Goal: Task Accomplishment & Management: Manage account settings

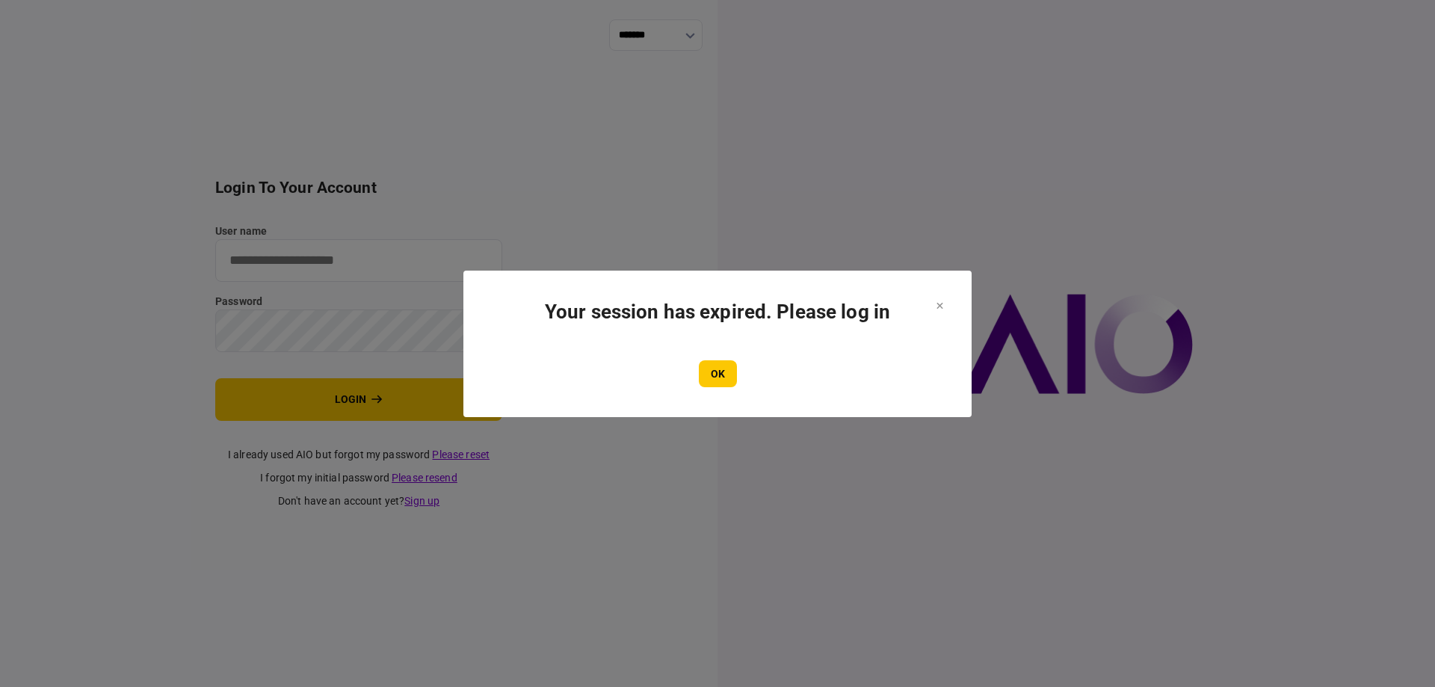
type input "*******"
click at [944, 301] on section "Your session has expired. Please log in OK" at bounding box center [717, 344] width 508 height 147
click at [723, 380] on button "OK" at bounding box center [718, 373] width 38 height 27
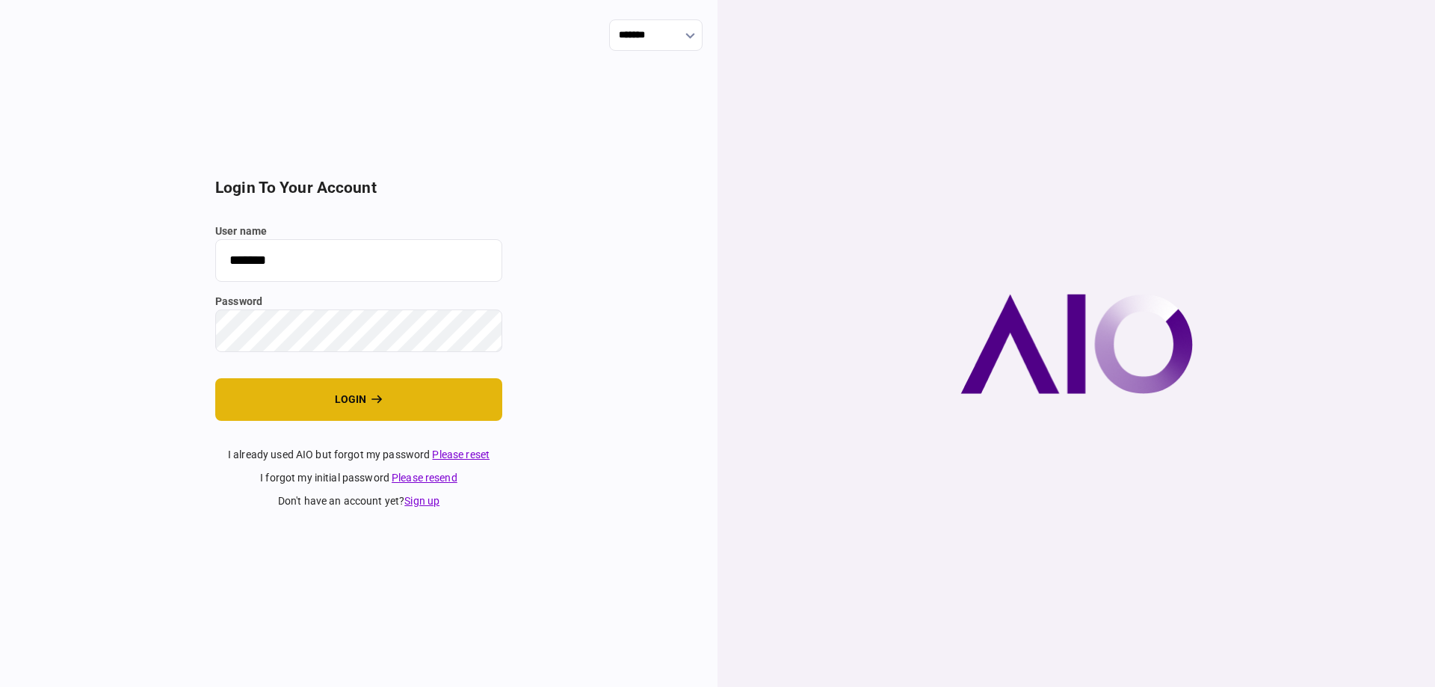
click at [407, 395] on button "login" at bounding box center [358, 399] width 287 height 43
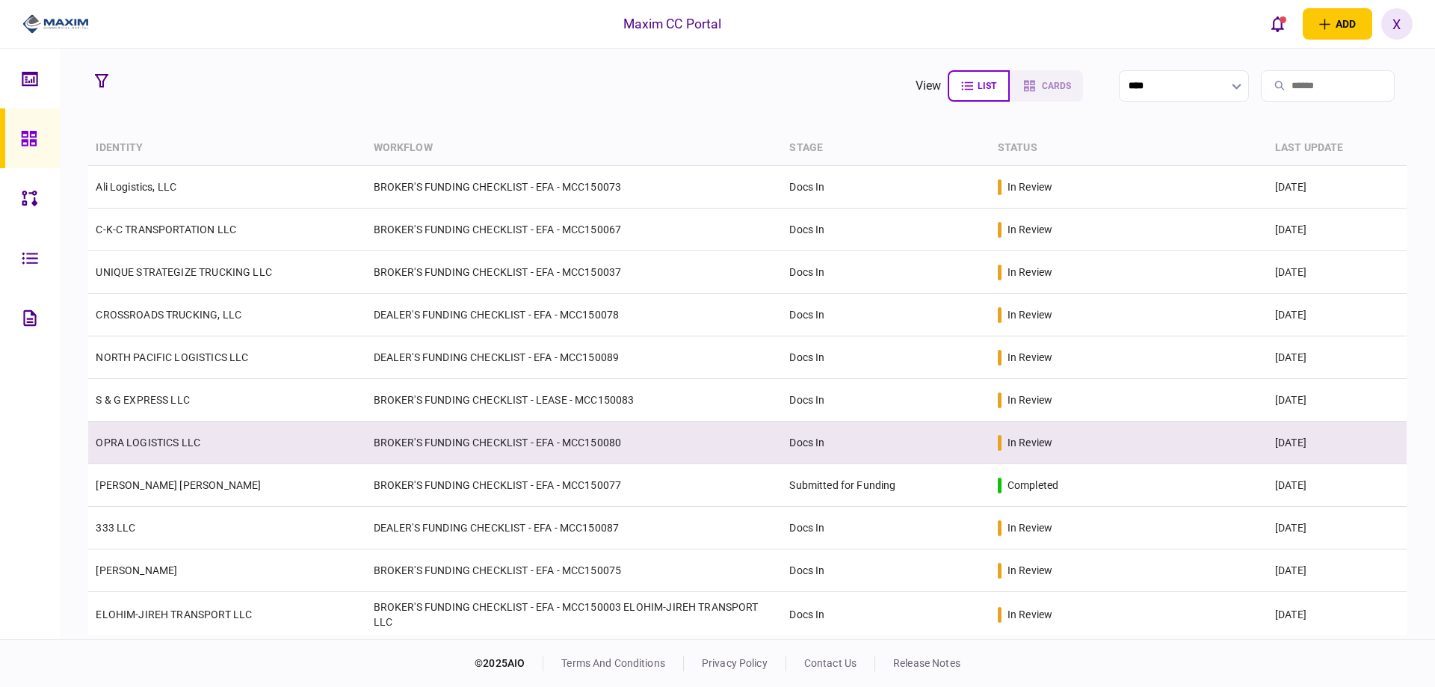
click at [176, 437] on link "OPRA LOGISTICS LLC" at bounding box center [148, 443] width 105 height 12
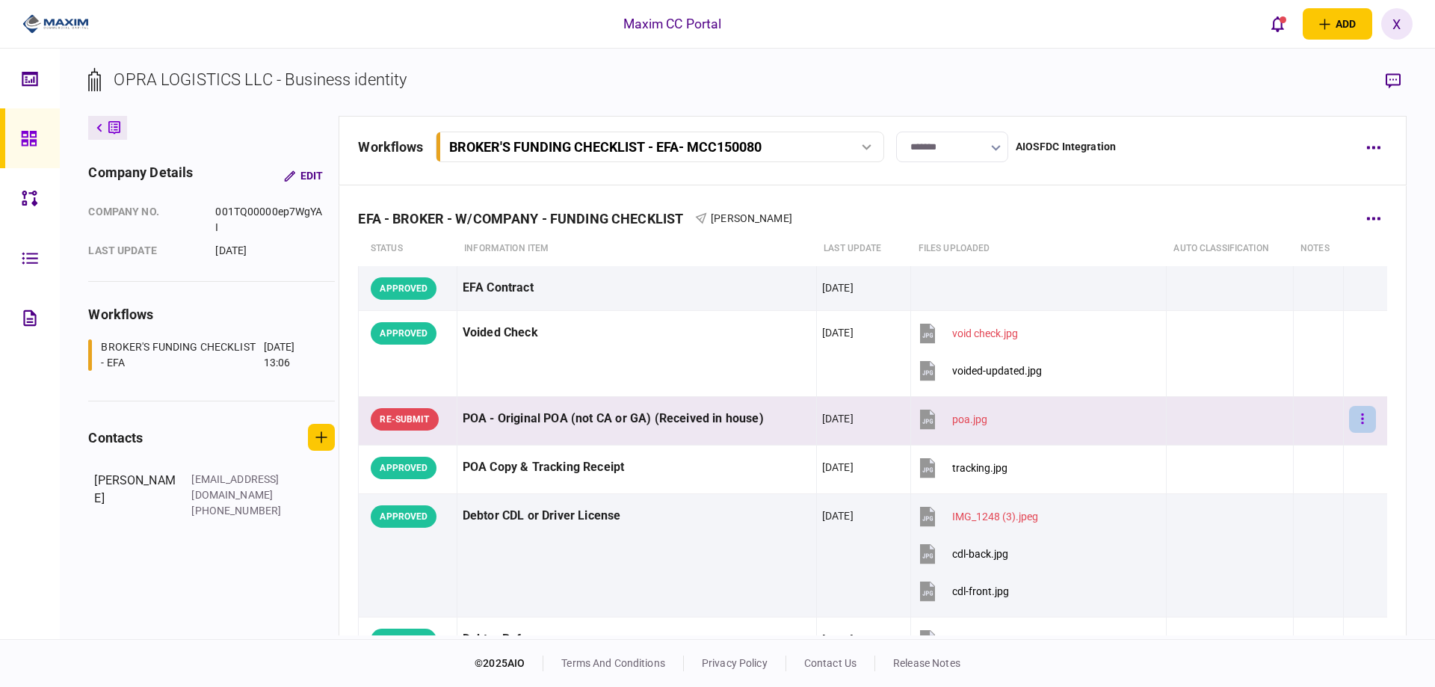
click at [1358, 418] on button "button" at bounding box center [1362, 419] width 27 height 27
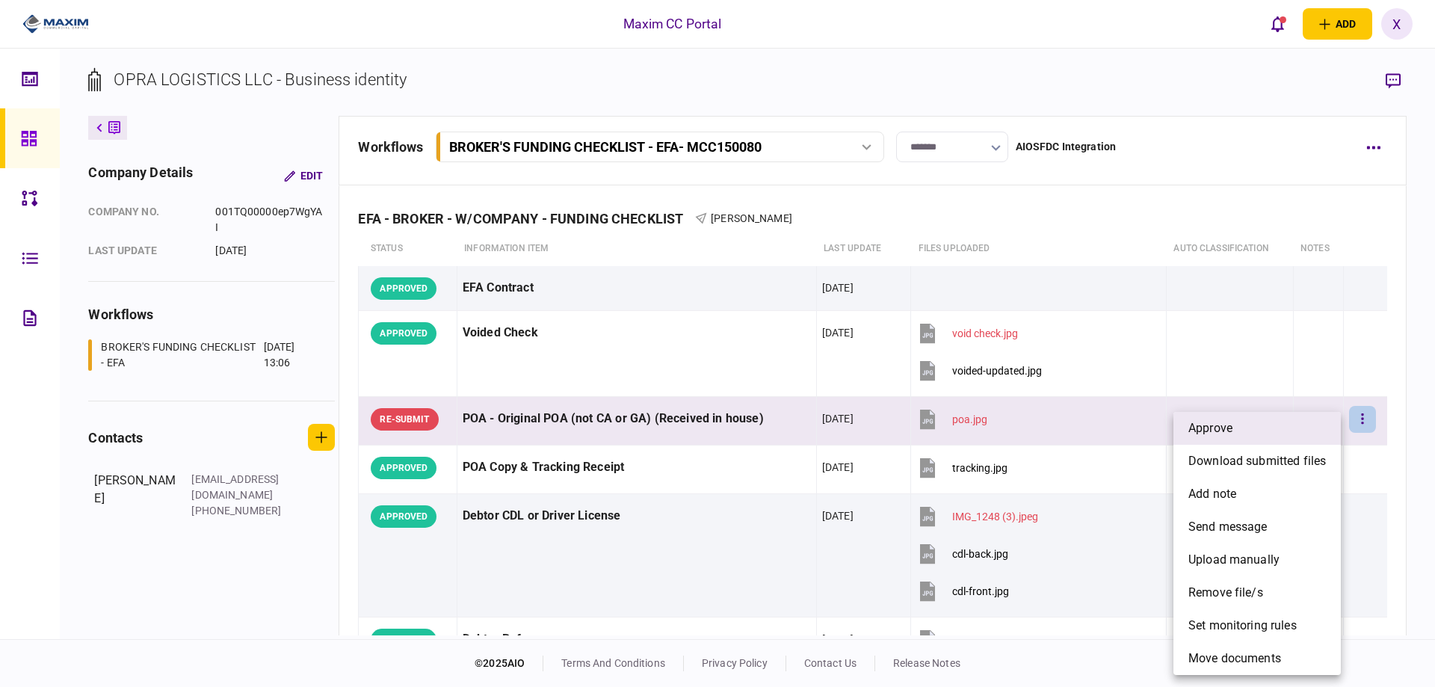
click at [1319, 419] on li "approve" at bounding box center [1257, 428] width 167 height 33
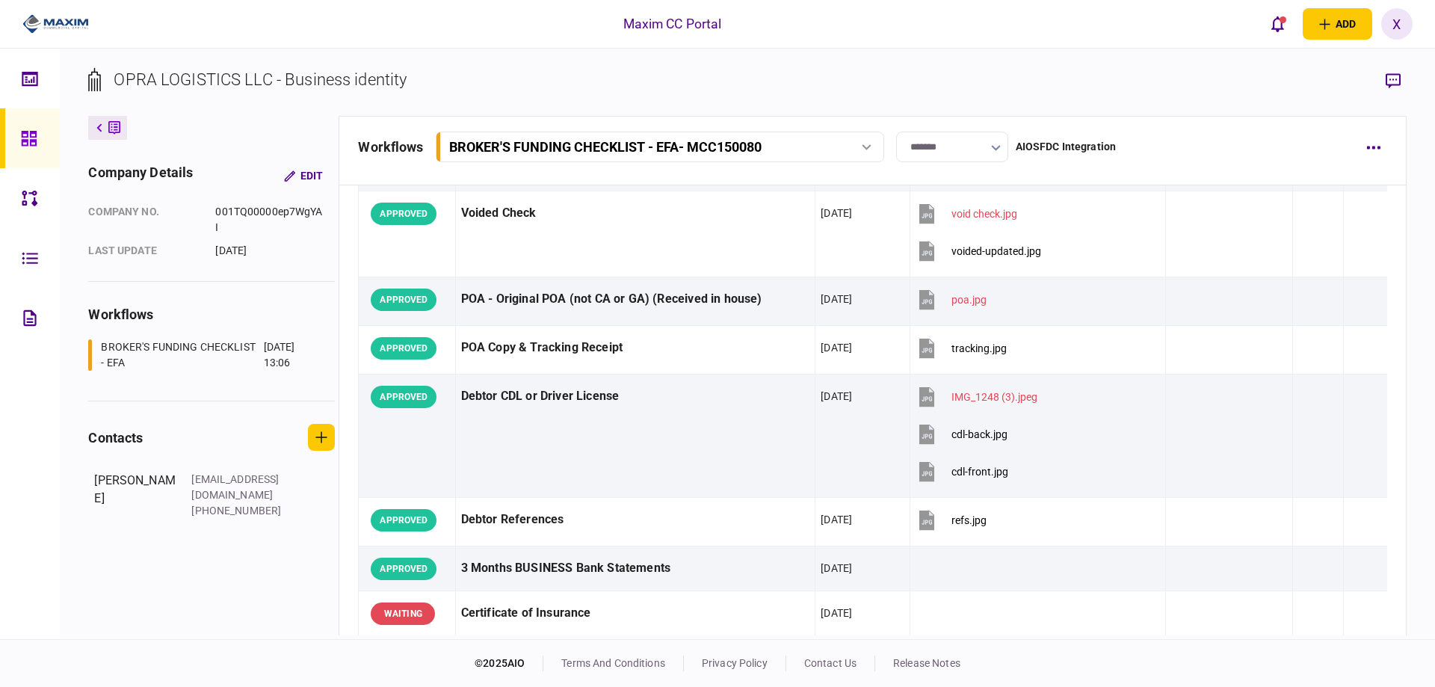
scroll to position [449, 0]
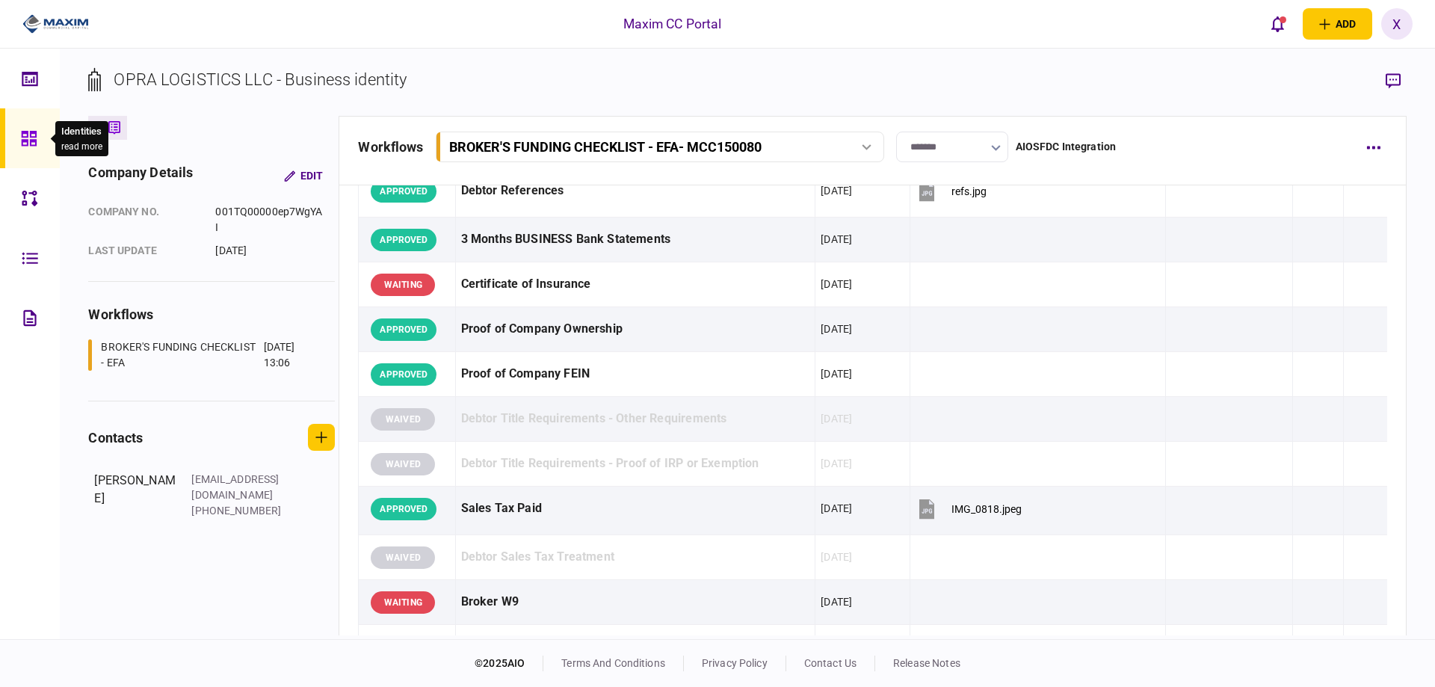
click at [29, 138] on icon at bounding box center [29, 138] width 16 height 17
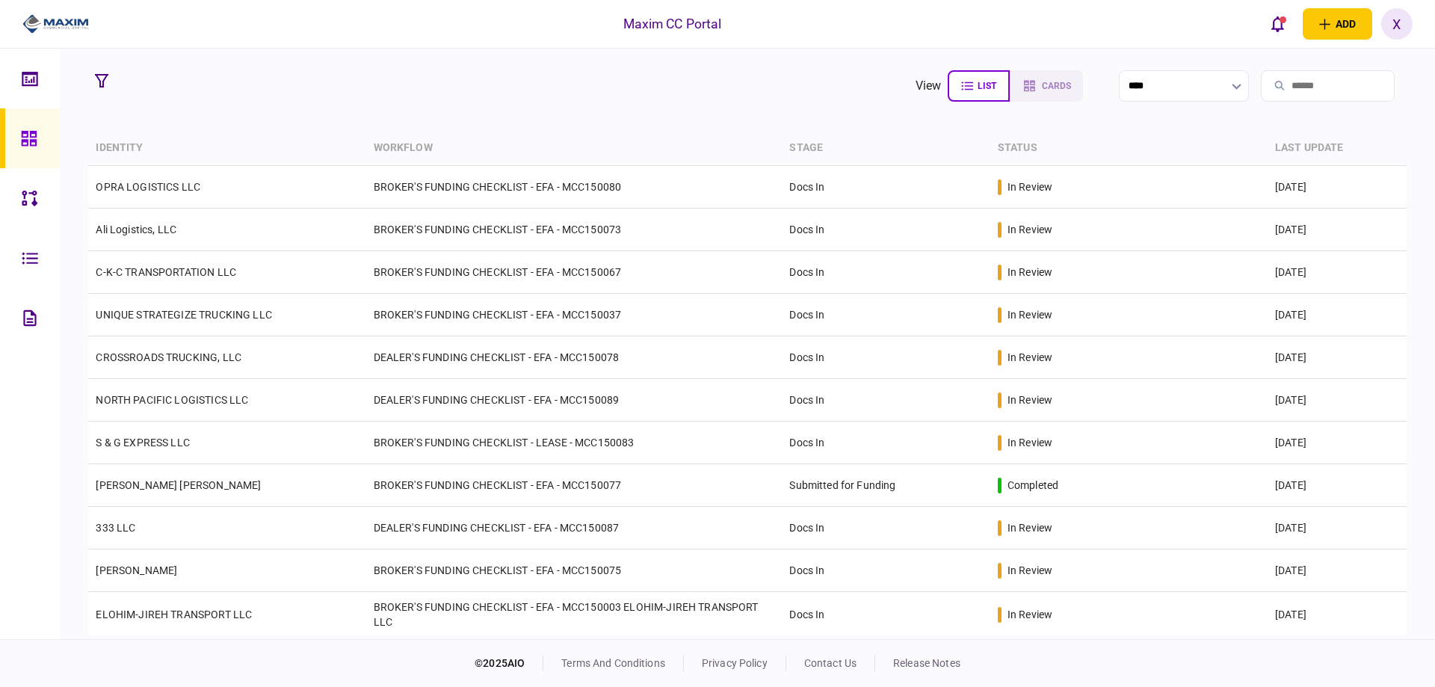
click at [70, 25] on img at bounding box center [55, 24] width 67 height 22
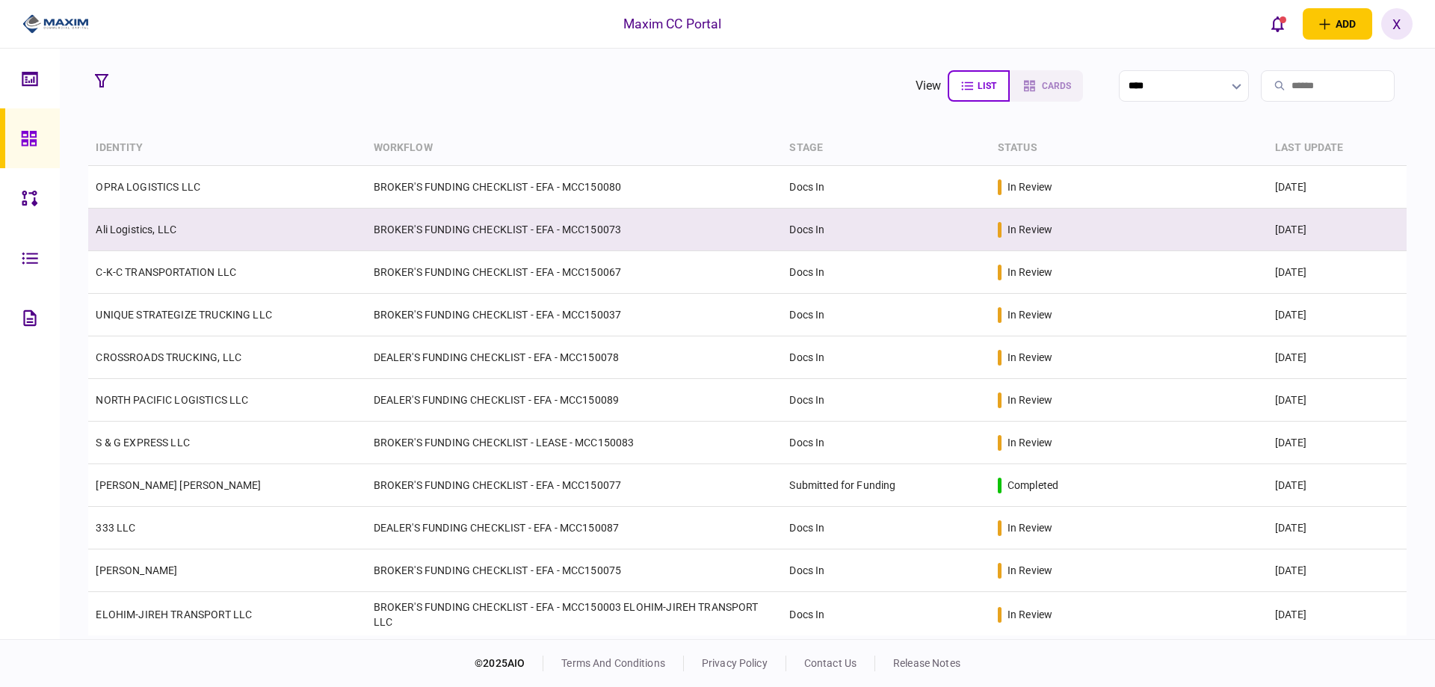
click at [160, 216] on td "Ali Logistics, LLC" at bounding box center [226, 230] width 277 height 43
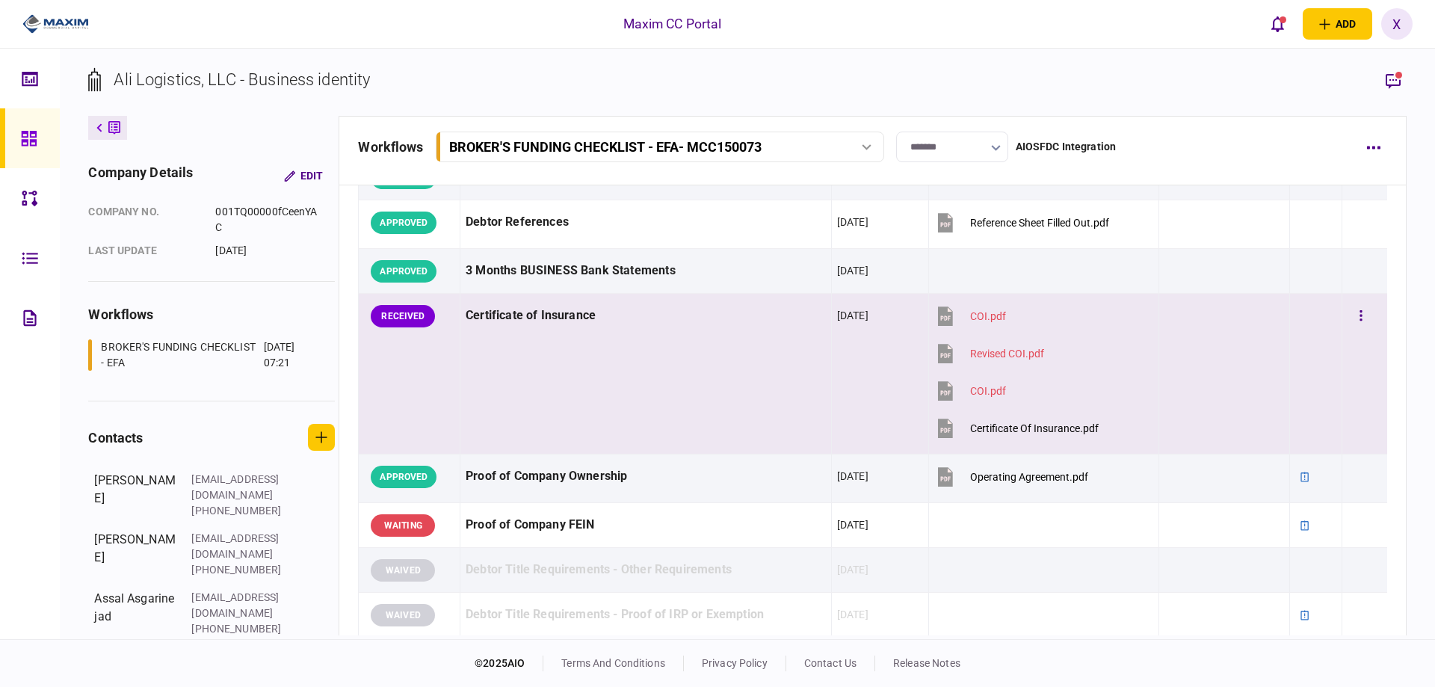
scroll to position [374, 0]
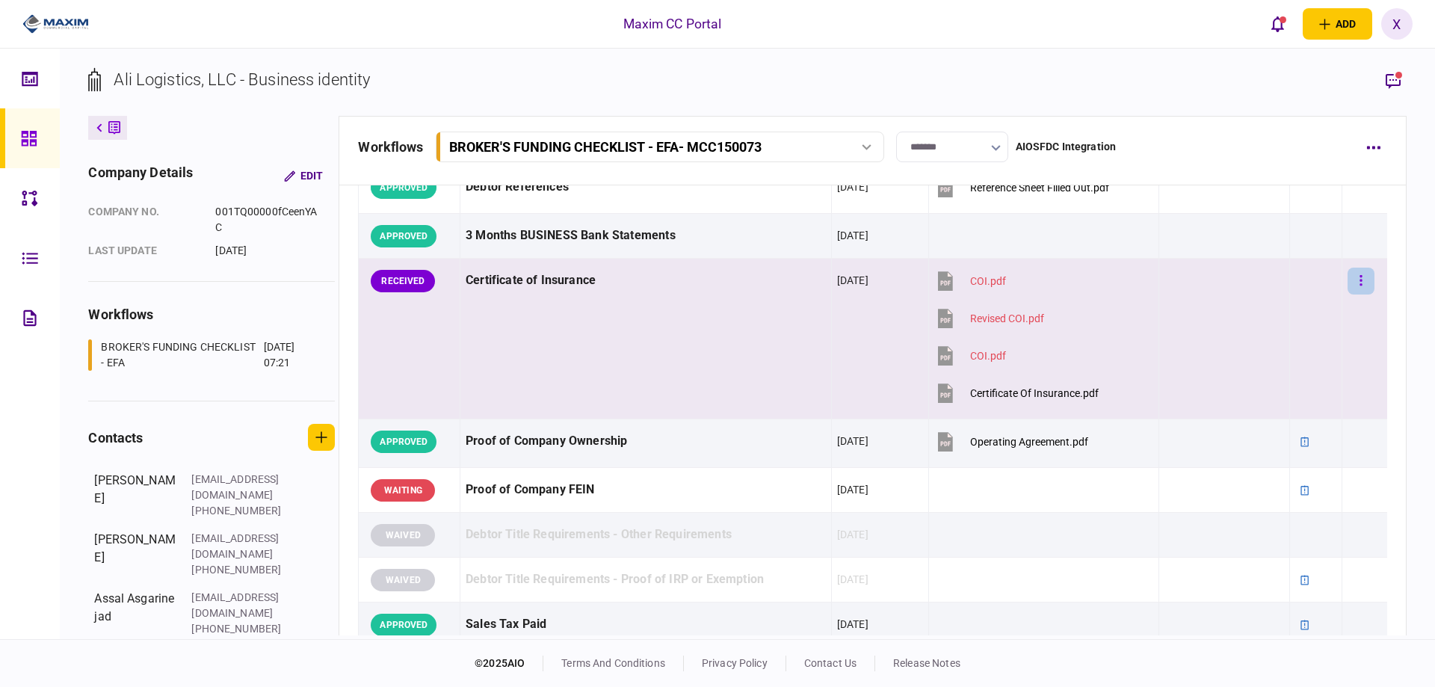
click at [1360, 286] on icon "button" at bounding box center [1361, 280] width 2 height 10
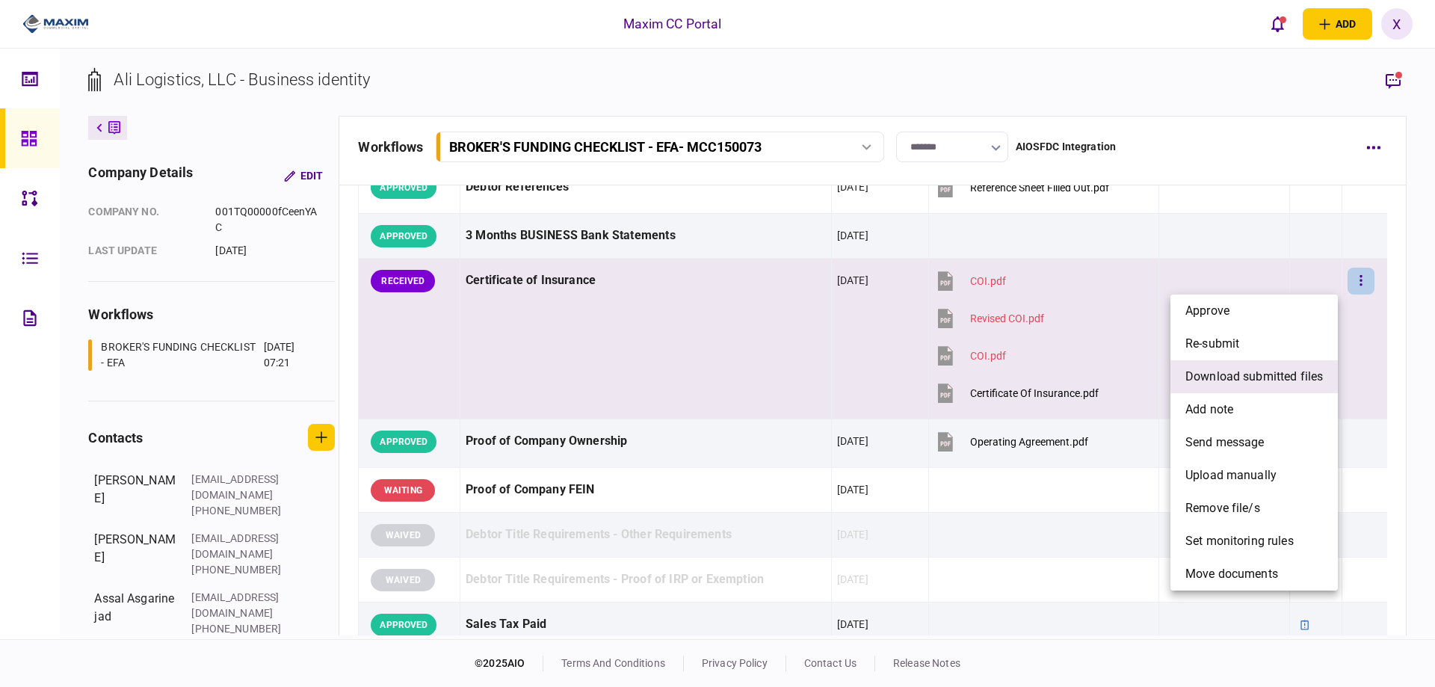
click at [1293, 386] on li "download submitted files" at bounding box center [1254, 376] width 167 height 33
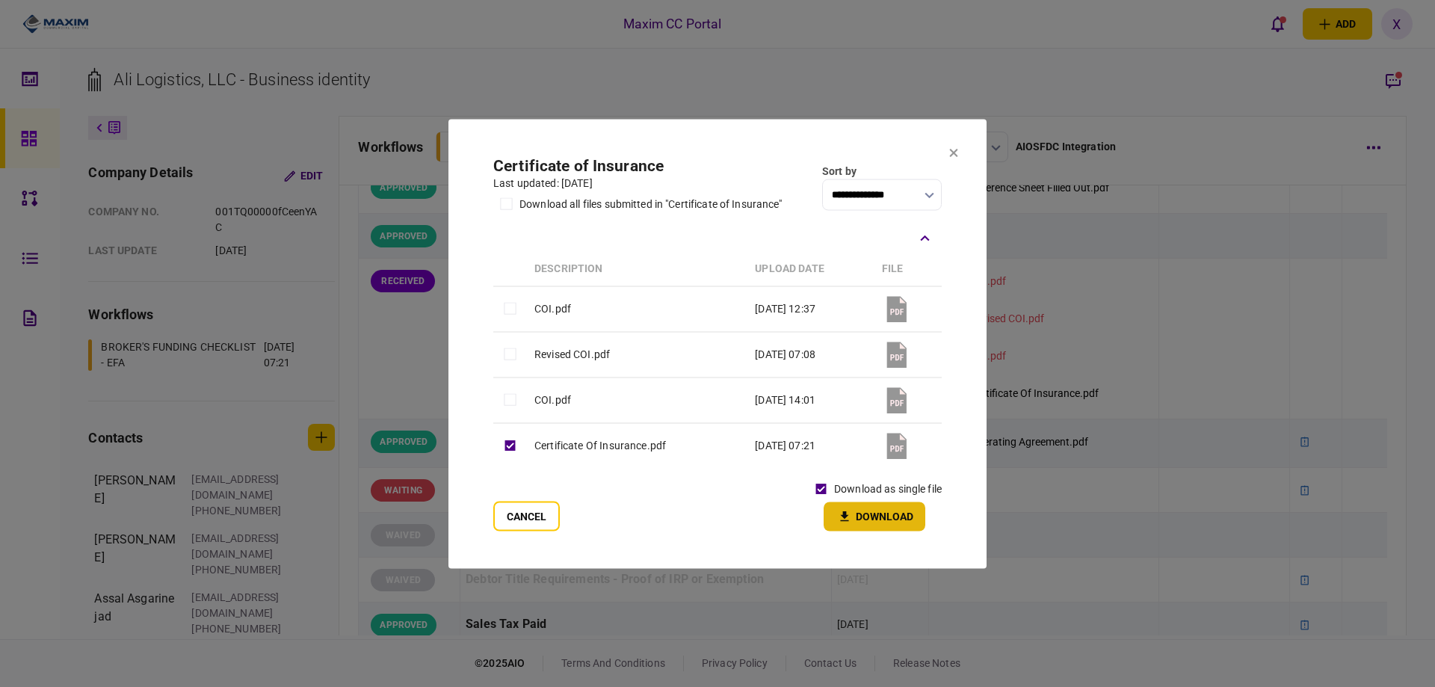
click at [858, 524] on button "Download" at bounding box center [875, 516] width 102 height 29
click at [955, 160] on section "**********" at bounding box center [718, 343] width 538 height 449
click at [954, 154] on icon at bounding box center [953, 152] width 9 height 9
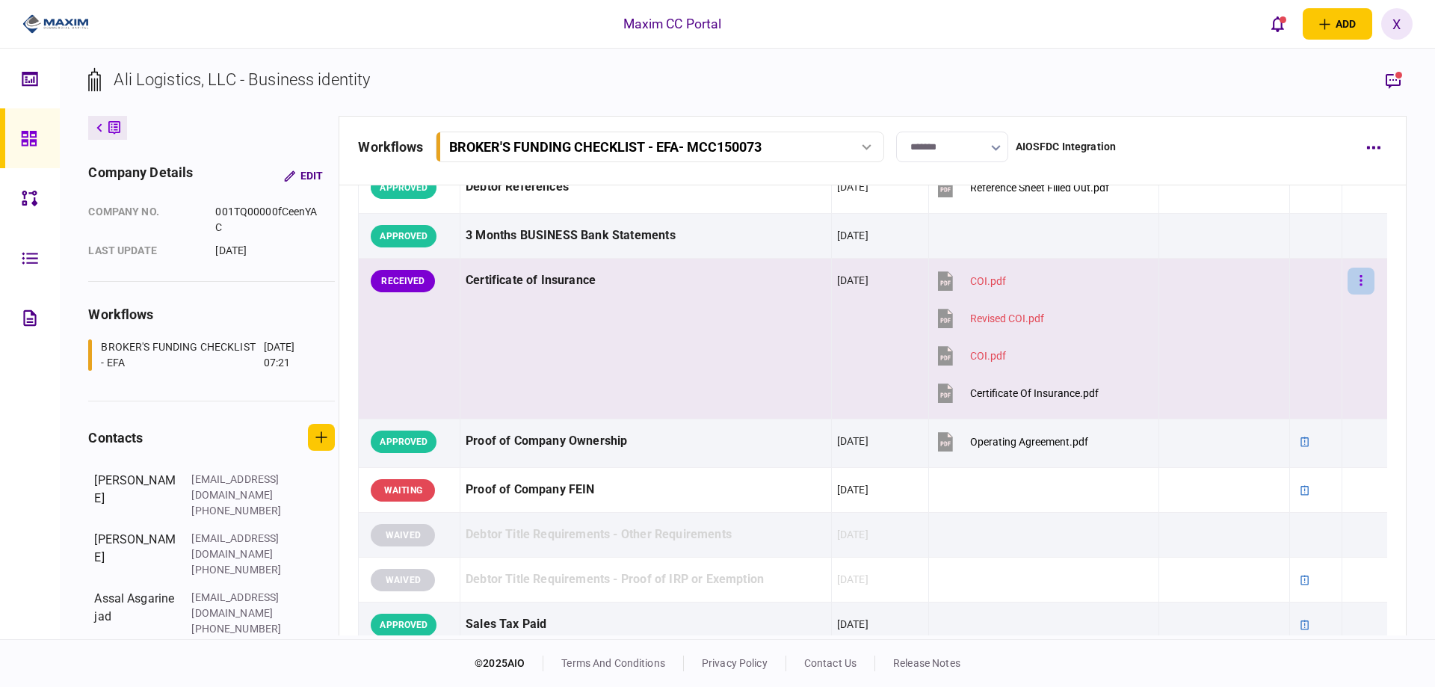
click at [1349, 281] on button "button" at bounding box center [1361, 281] width 27 height 27
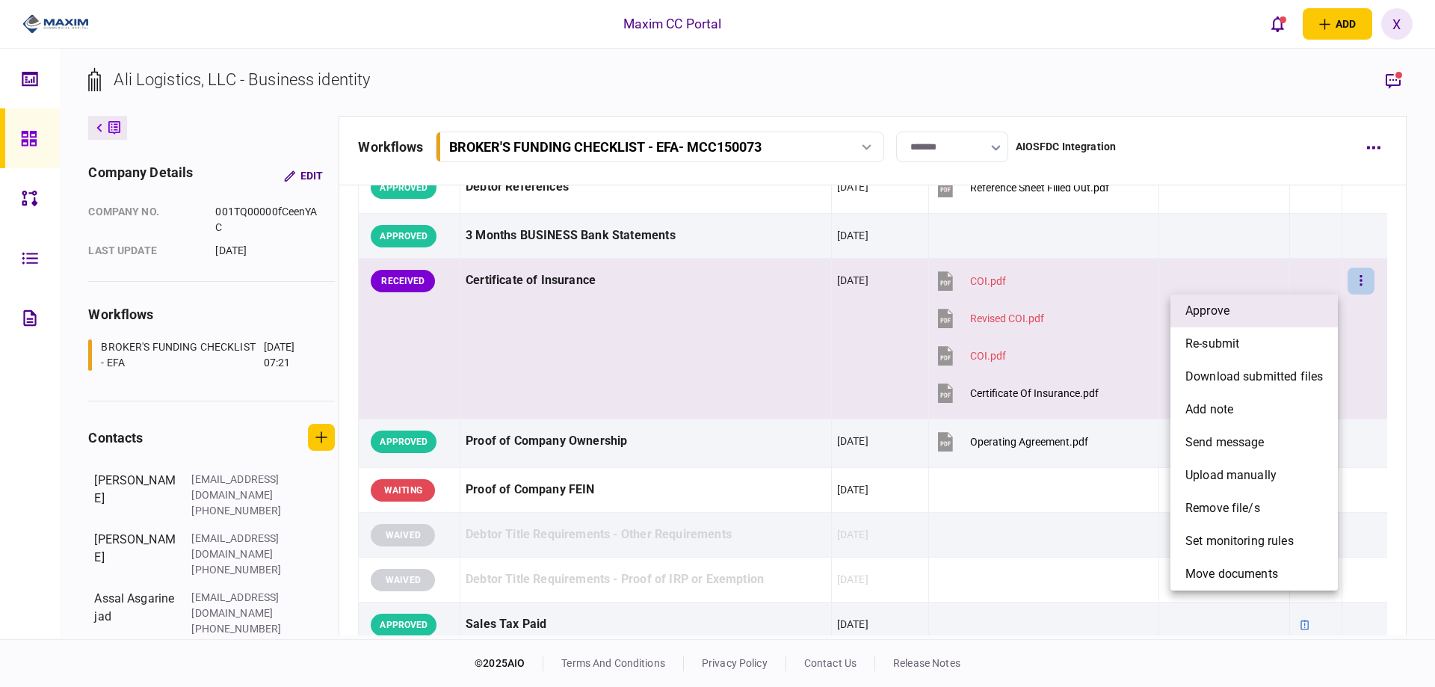
click at [1237, 310] on li "approve" at bounding box center [1254, 311] width 167 height 33
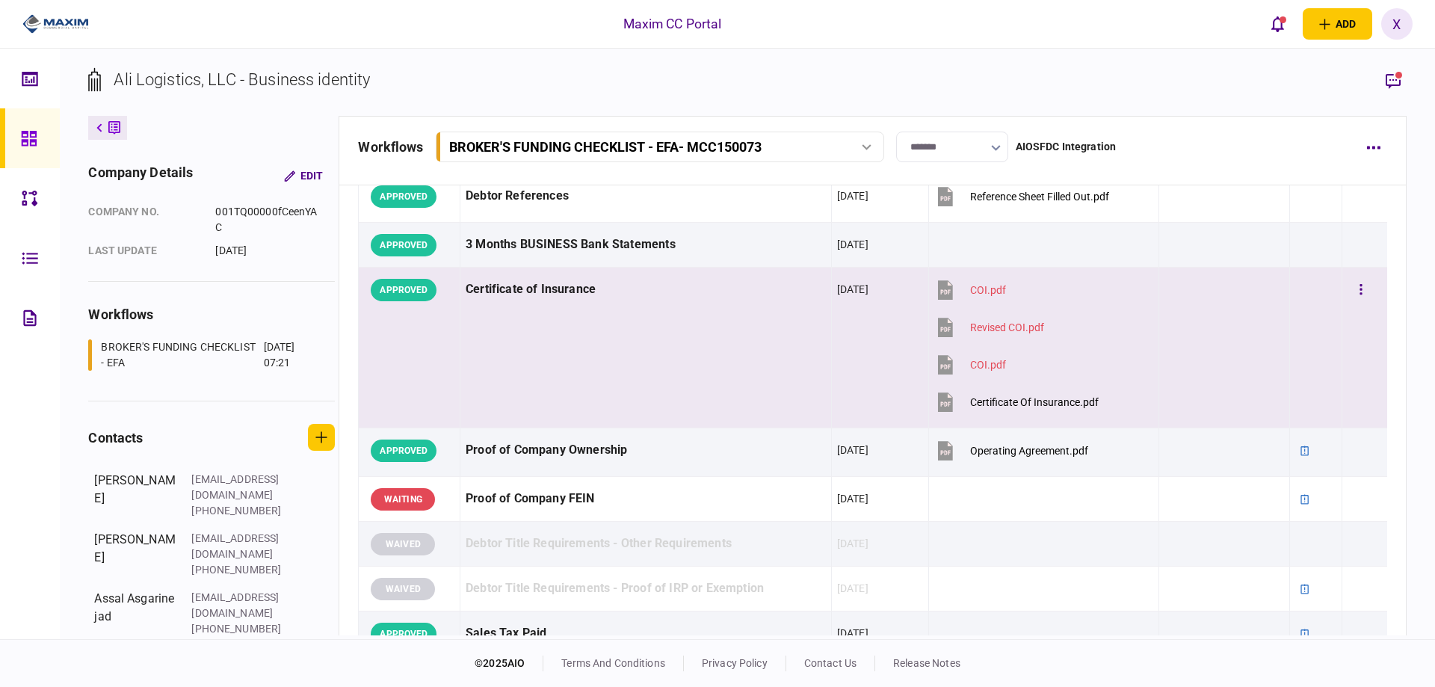
scroll to position [150, 0]
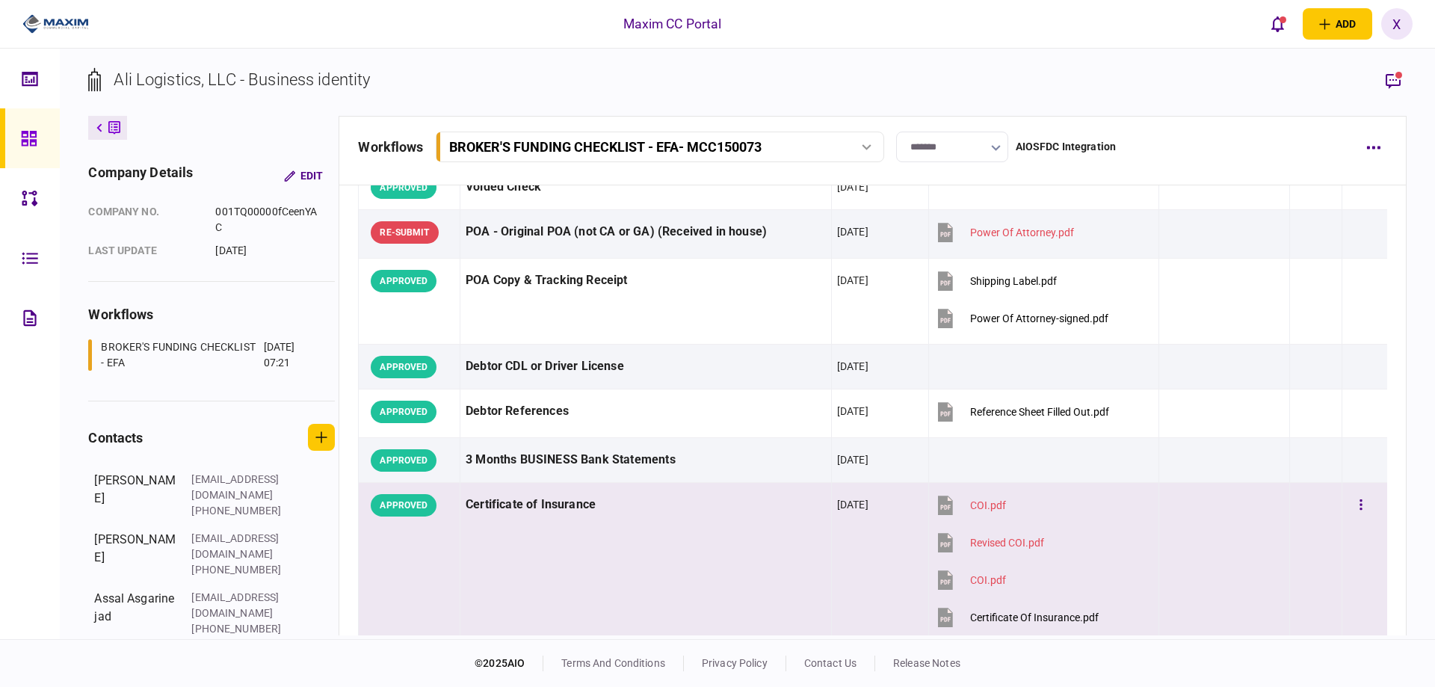
click at [638, 531] on td "Certificate of Insurance" at bounding box center [646, 563] width 372 height 161
click at [1313, 562] on td at bounding box center [1316, 563] width 52 height 161
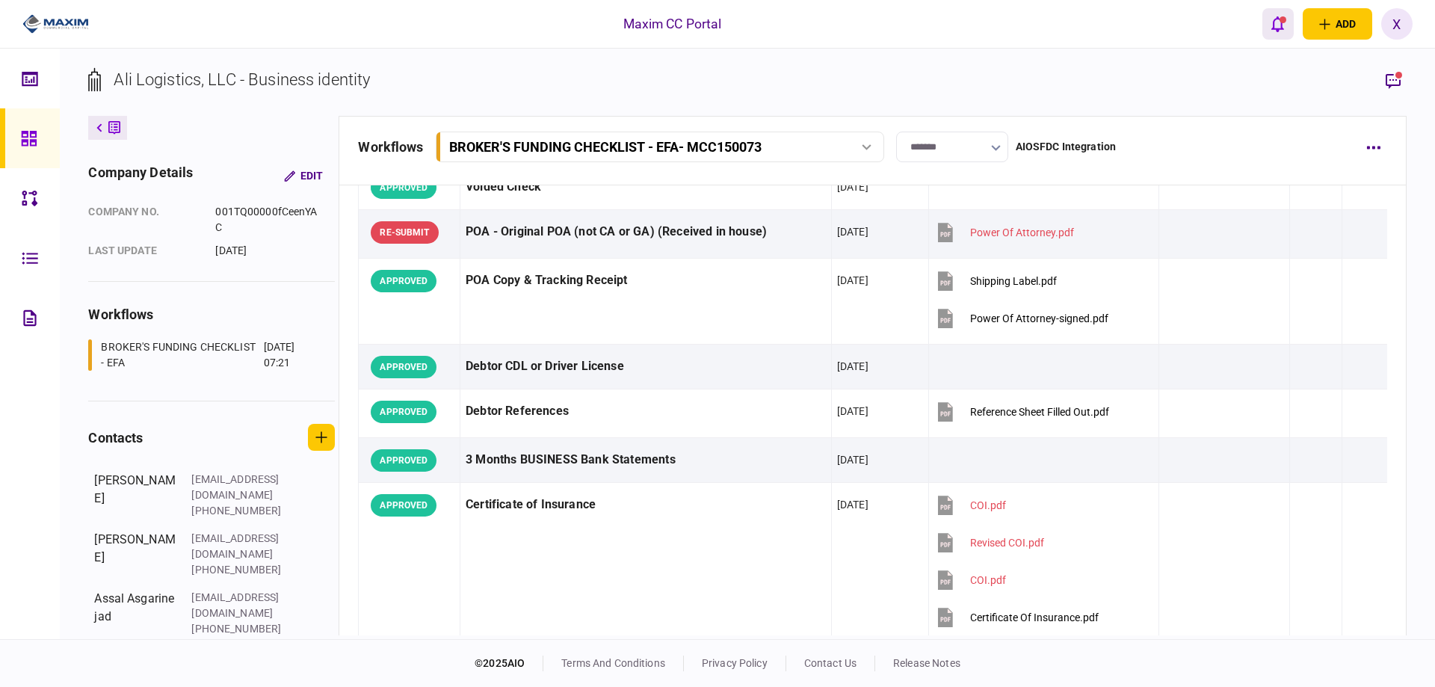
click at [1280, 22] on div "open notifications list" at bounding box center [1283, 19] width 7 height 7
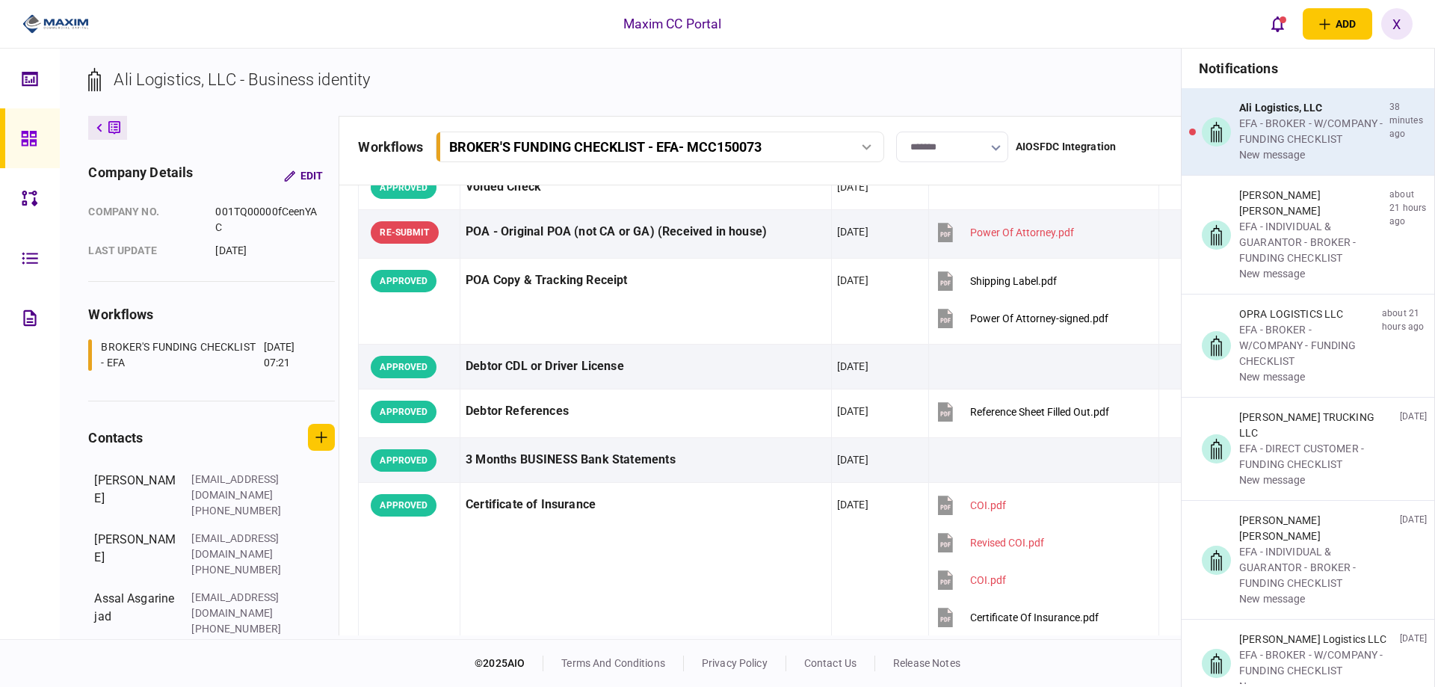
click at [1312, 124] on div "EFA - BROKER - W/COMPANY - FUNDING CHECKLIST" at bounding box center [1311, 131] width 144 height 31
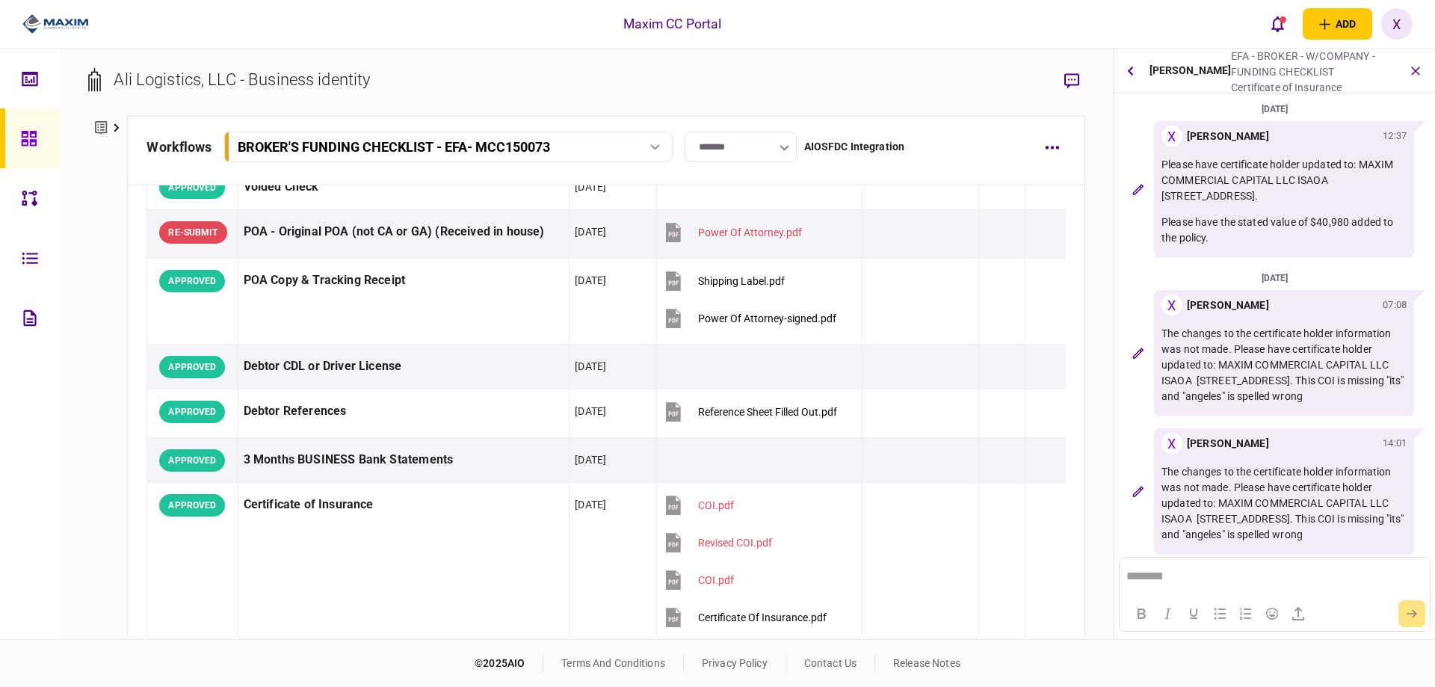
scroll to position [153, 0]
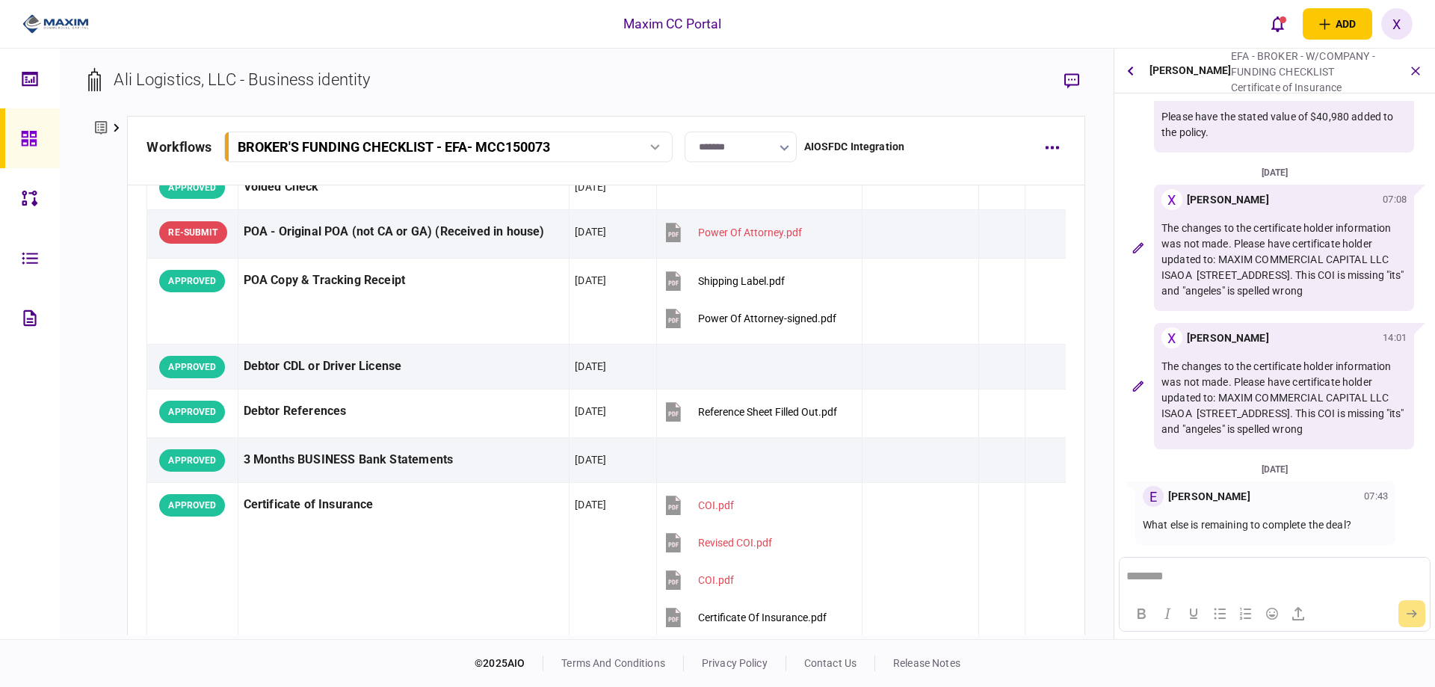
click at [1184, 591] on html "********" at bounding box center [1274, 576] width 309 height 37
click at [1405, 613] on button "submit" at bounding box center [1412, 613] width 27 height 27
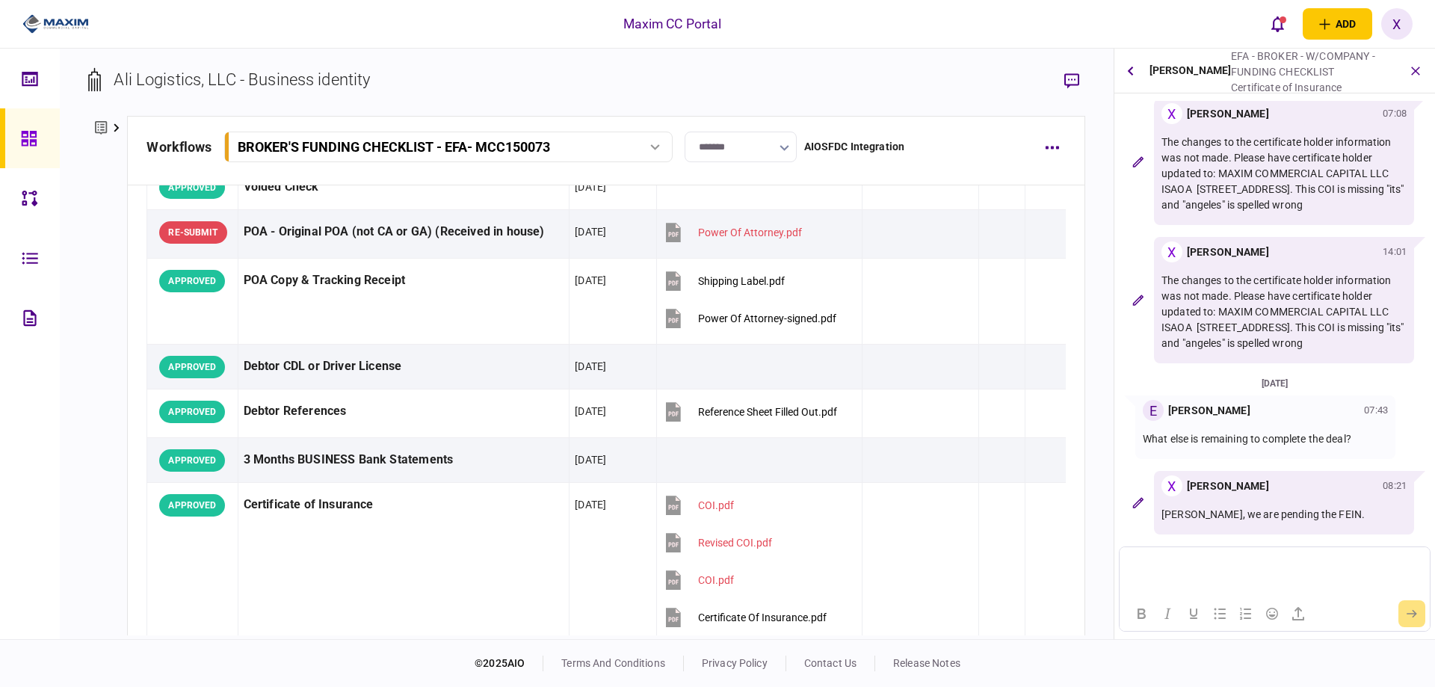
scroll to position [228, 0]
click at [30, 131] on icon at bounding box center [28, 138] width 15 height 15
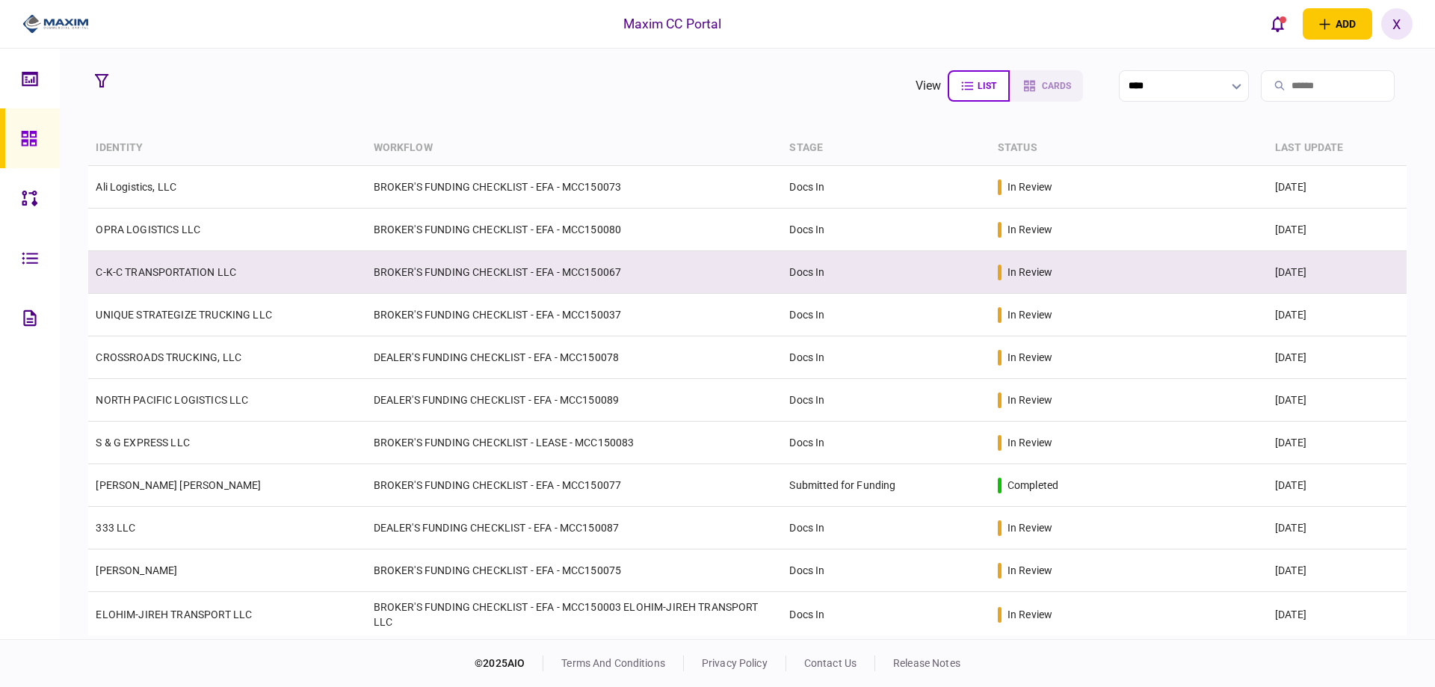
click at [158, 270] on link "C-K-C TRANSPORTATION LLC" at bounding box center [166, 272] width 141 height 12
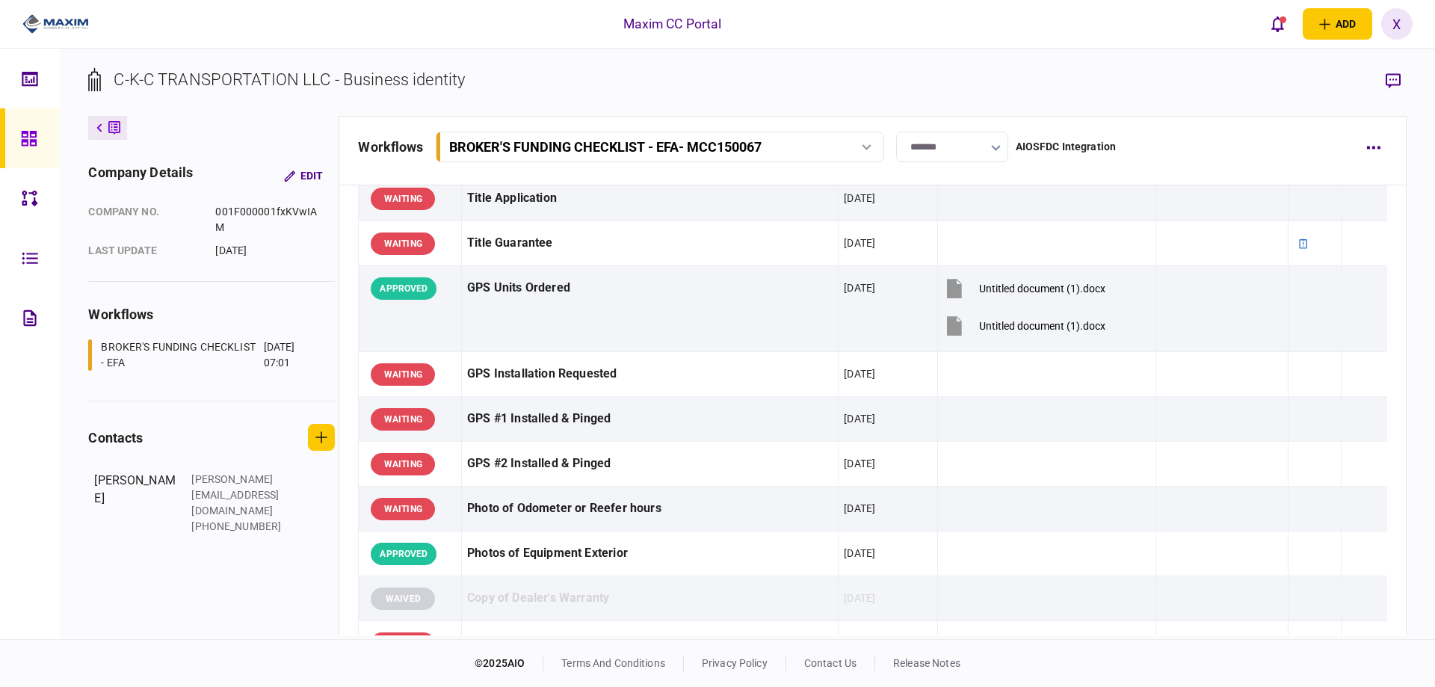
scroll to position [897, 0]
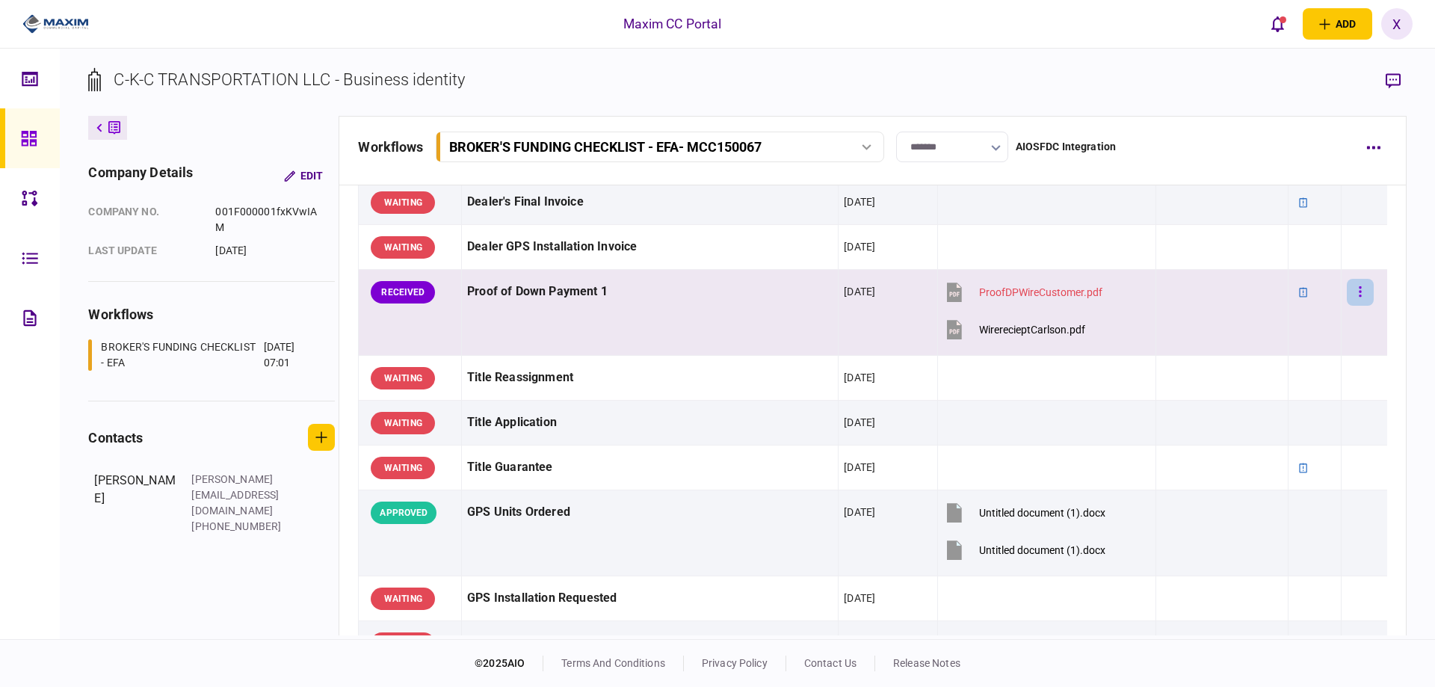
click at [1347, 289] on button "button" at bounding box center [1360, 292] width 27 height 27
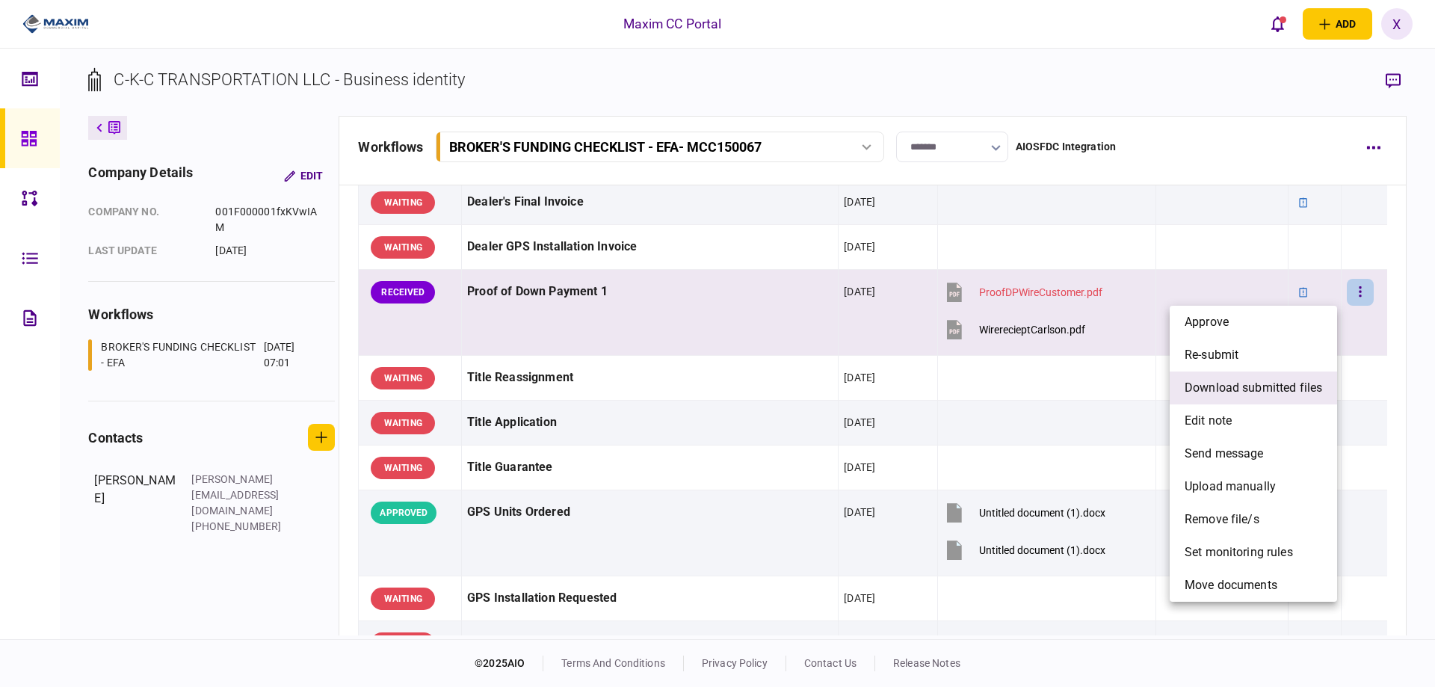
click at [1246, 381] on span "download submitted files" at bounding box center [1254, 388] width 138 height 18
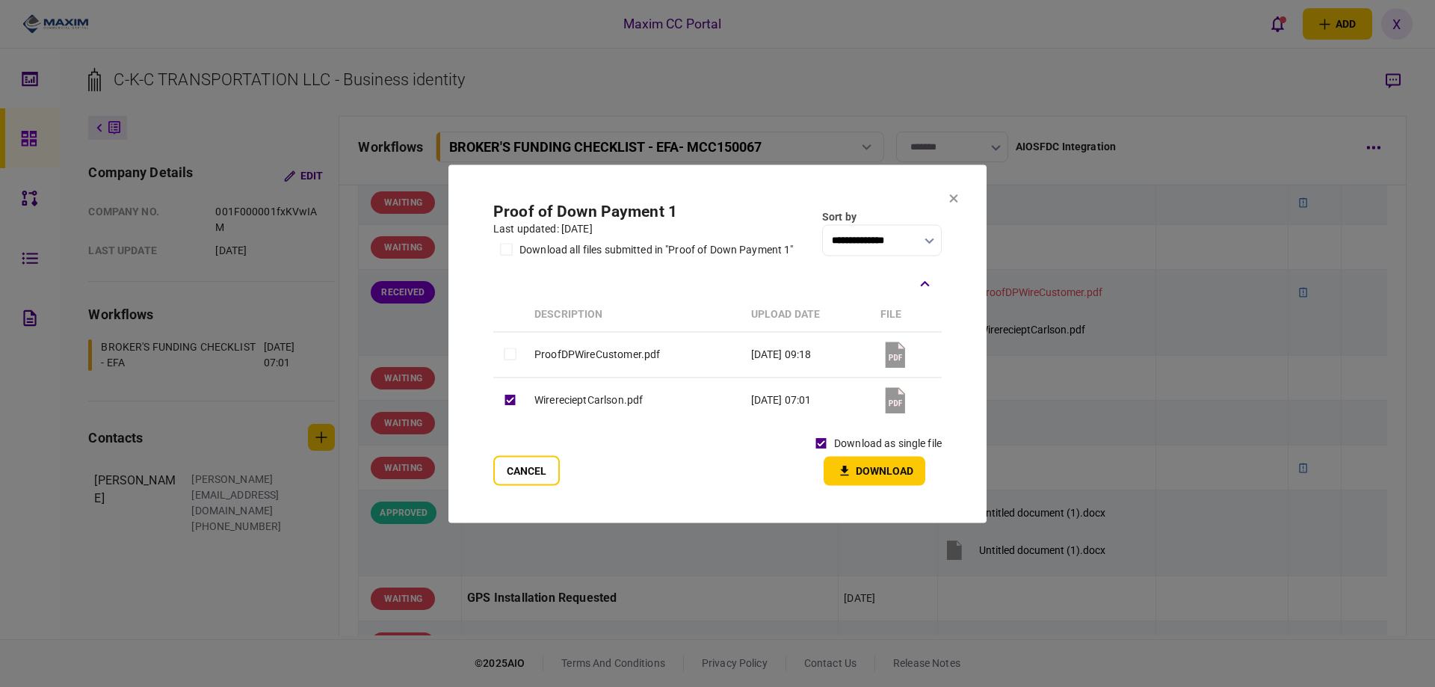
click at [860, 466] on button "Download" at bounding box center [875, 470] width 102 height 29
click at [949, 200] on section "**********" at bounding box center [718, 343] width 538 height 358
click at [950, 195] on icon at bounding box center [954, 198] width 8 height 8
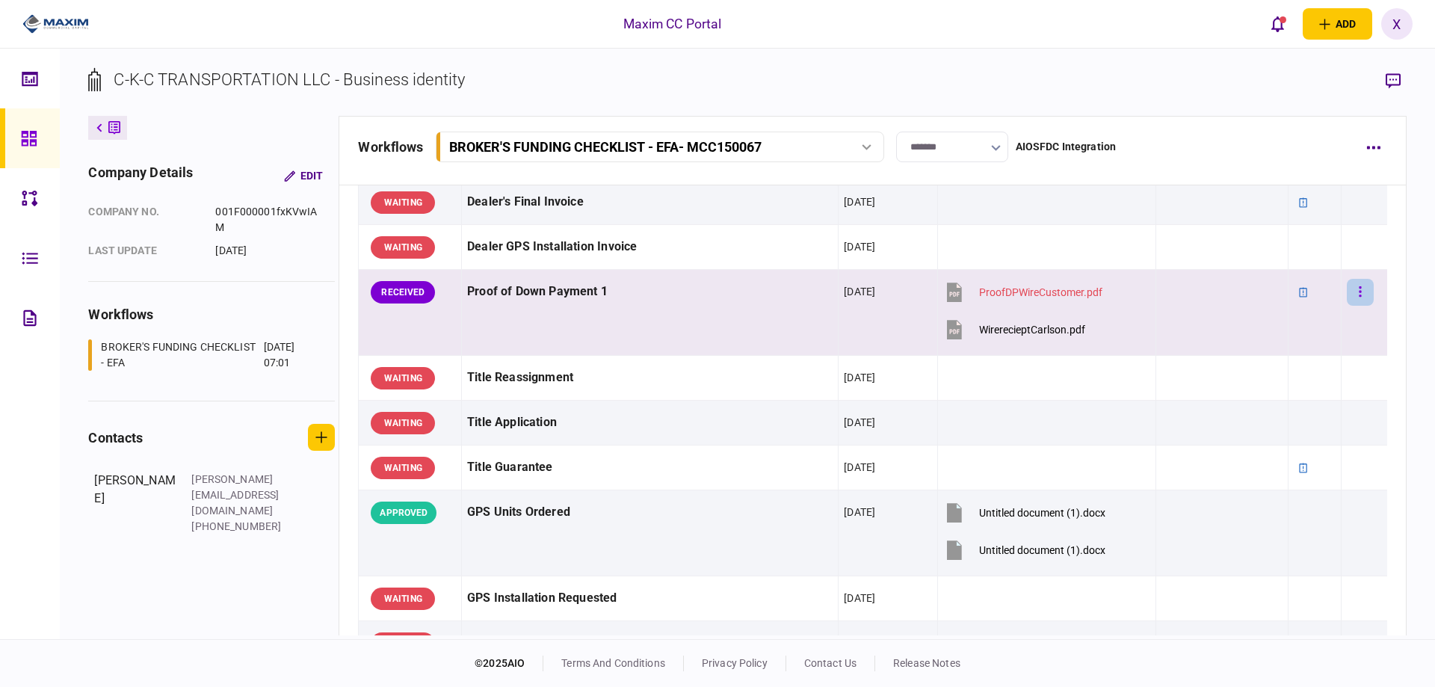
click at [1356, 295] on button "button" at bounding box center [1360, 292] width 27 height 27
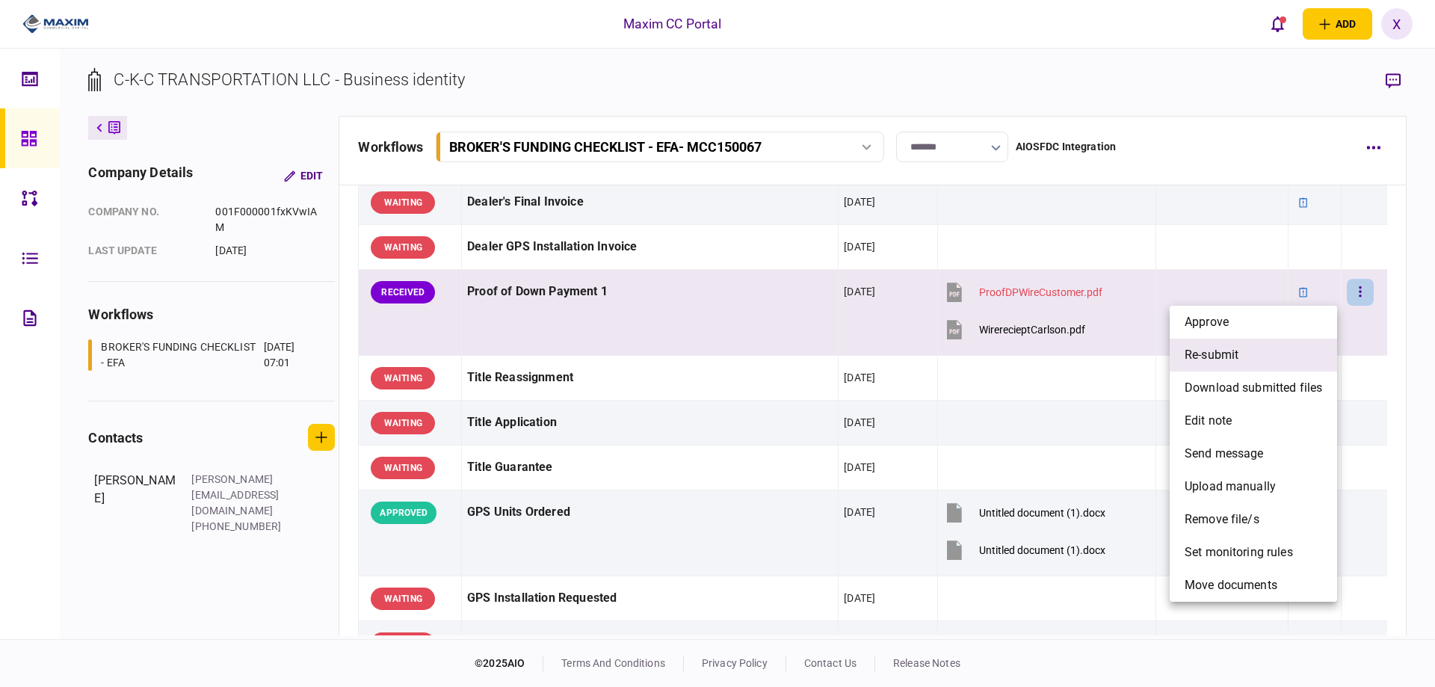
click at [1272, 363] on li "re-submit" at bounding box center [1253, 355] width 167 height 33
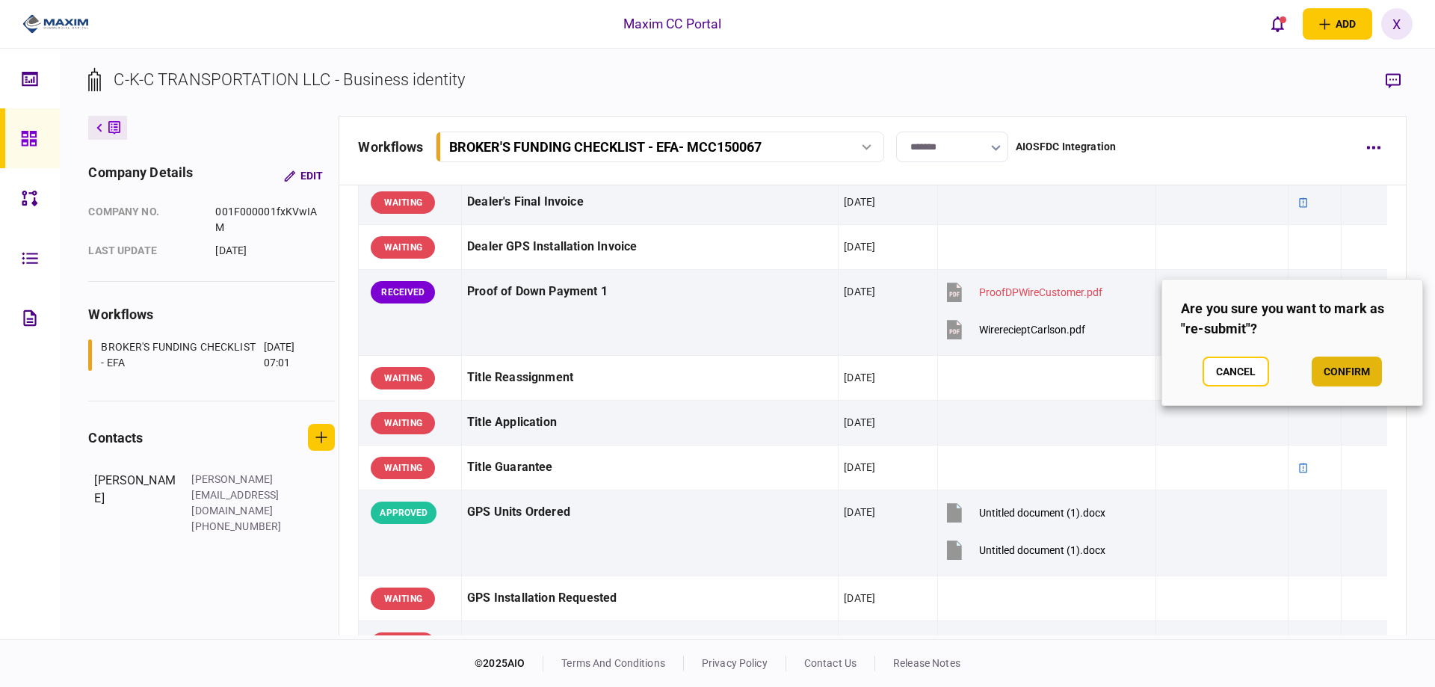
click at [1323, 372] on button "confirm" at bounding box center [1347, 372] width 70 height 30
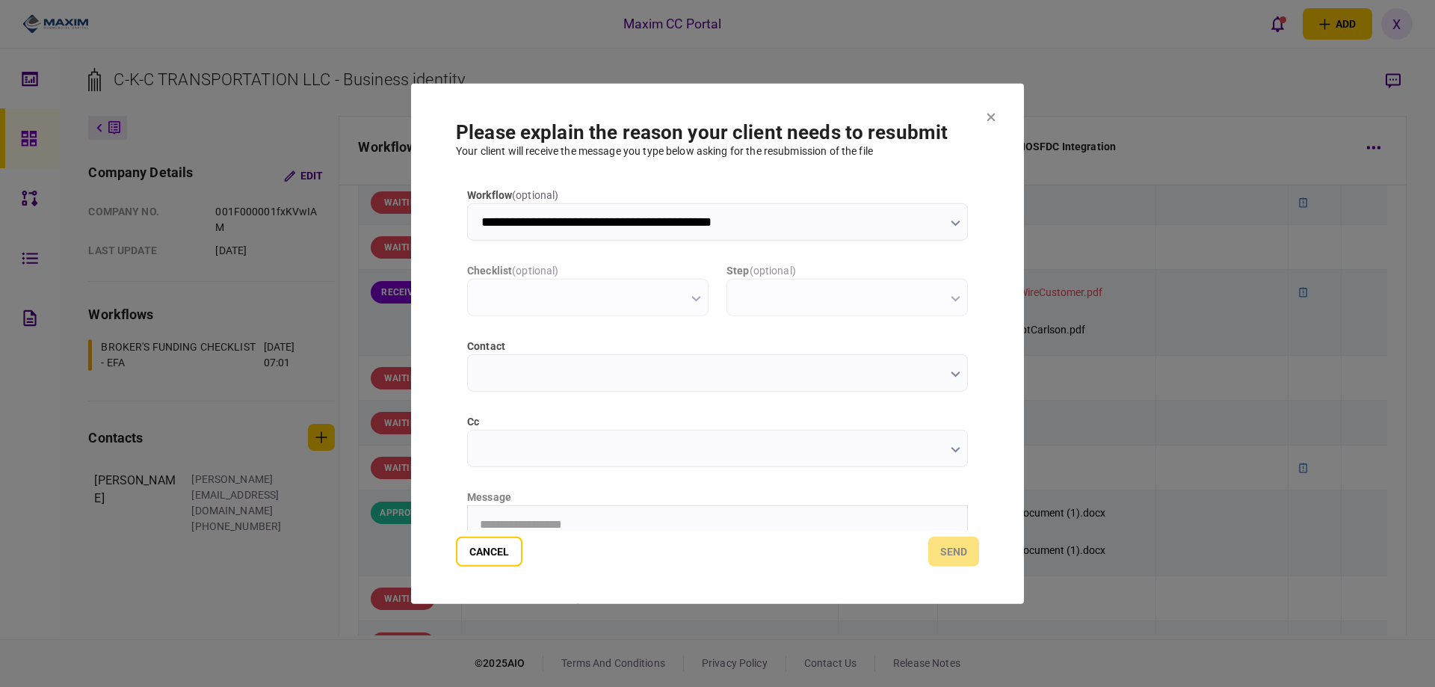
type input "**********"
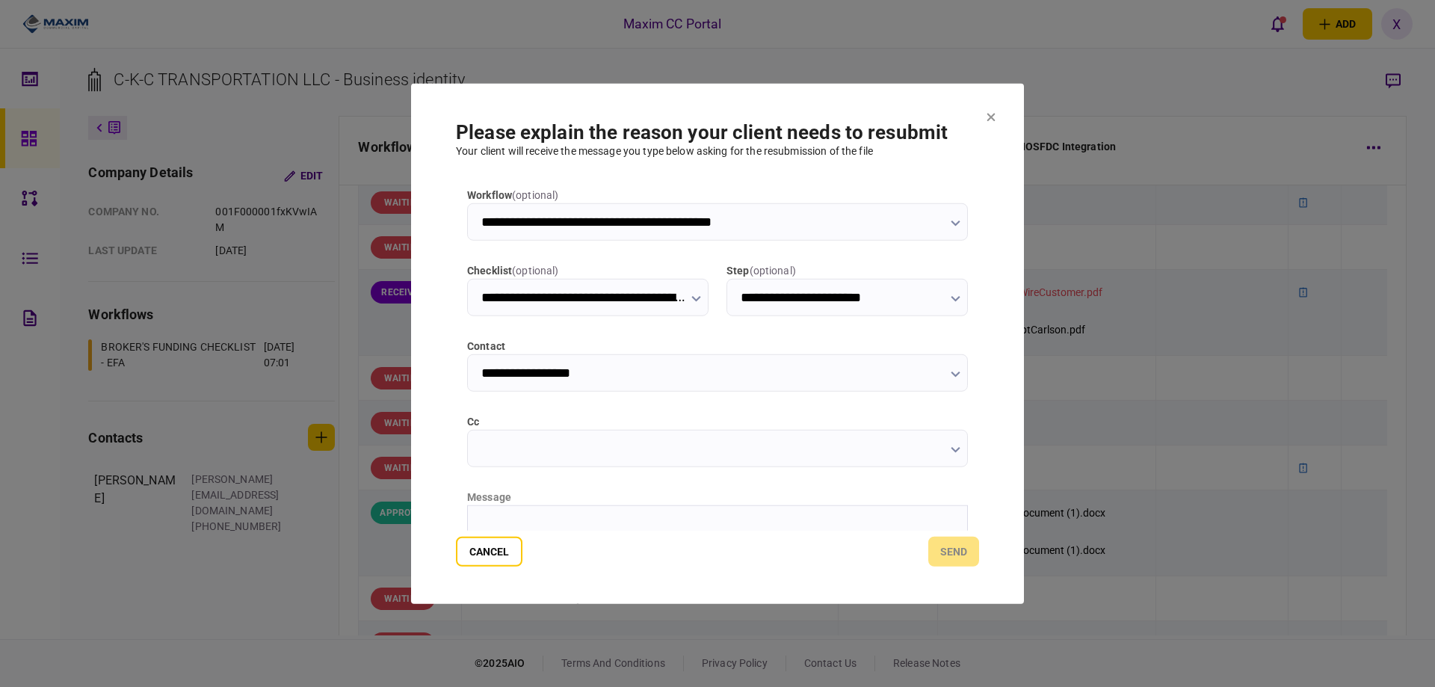
click at [533, 516] on html at bounding box center [717, 523] width 499 height 37
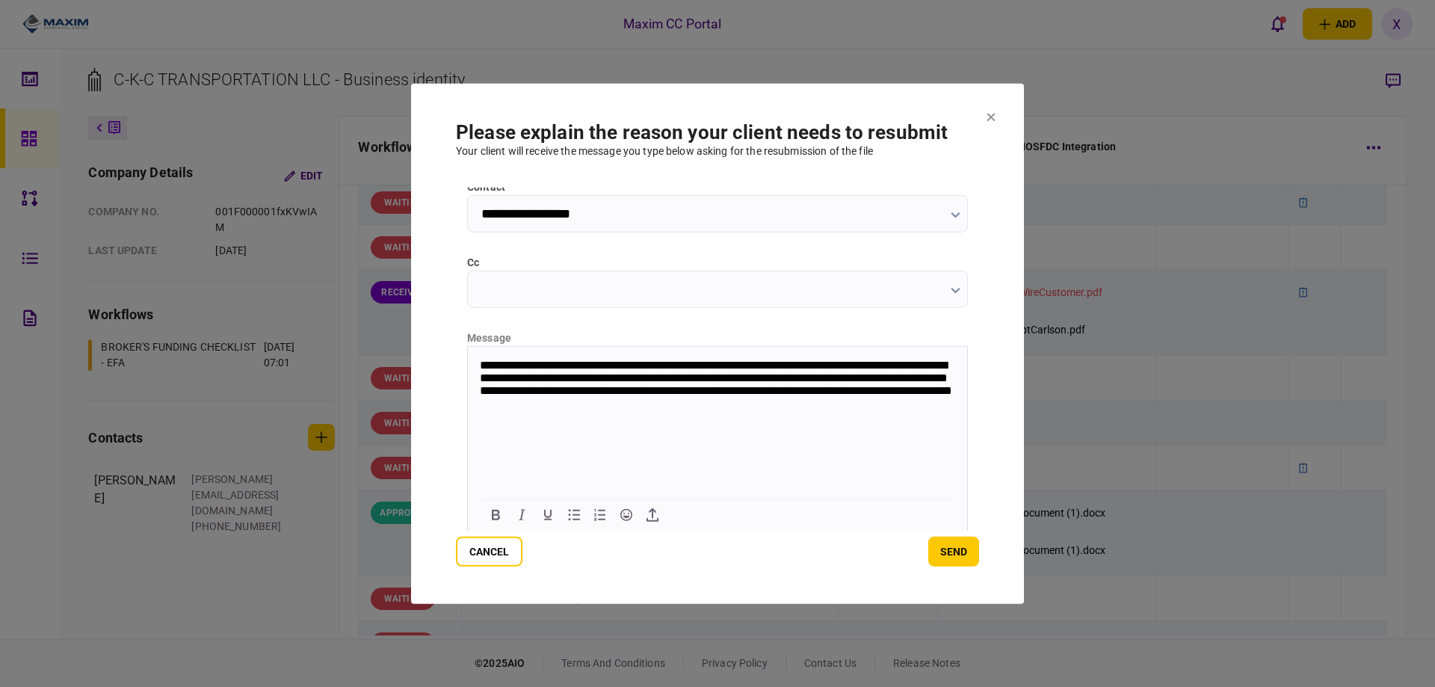
scroll to position [161, 0]
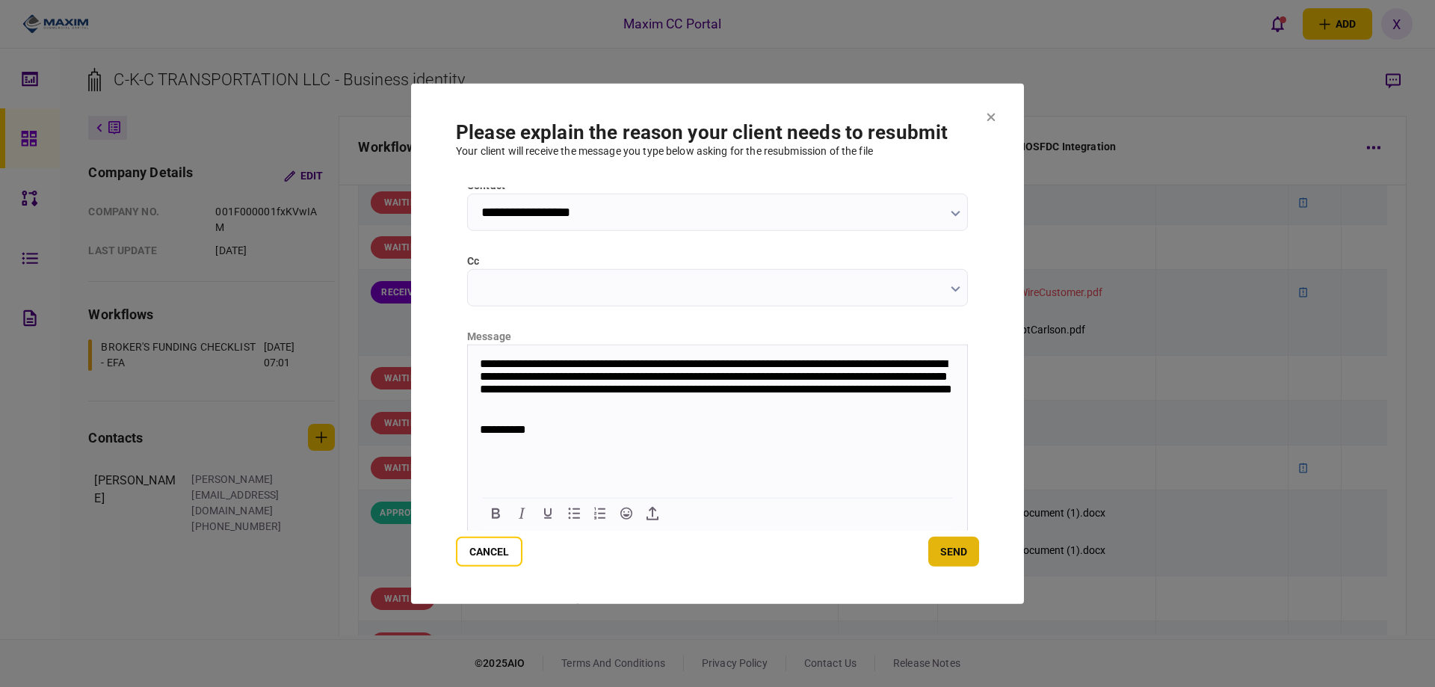
click at [948, 546] on button "send" at bounding box center [953, 552] width 51 height 30
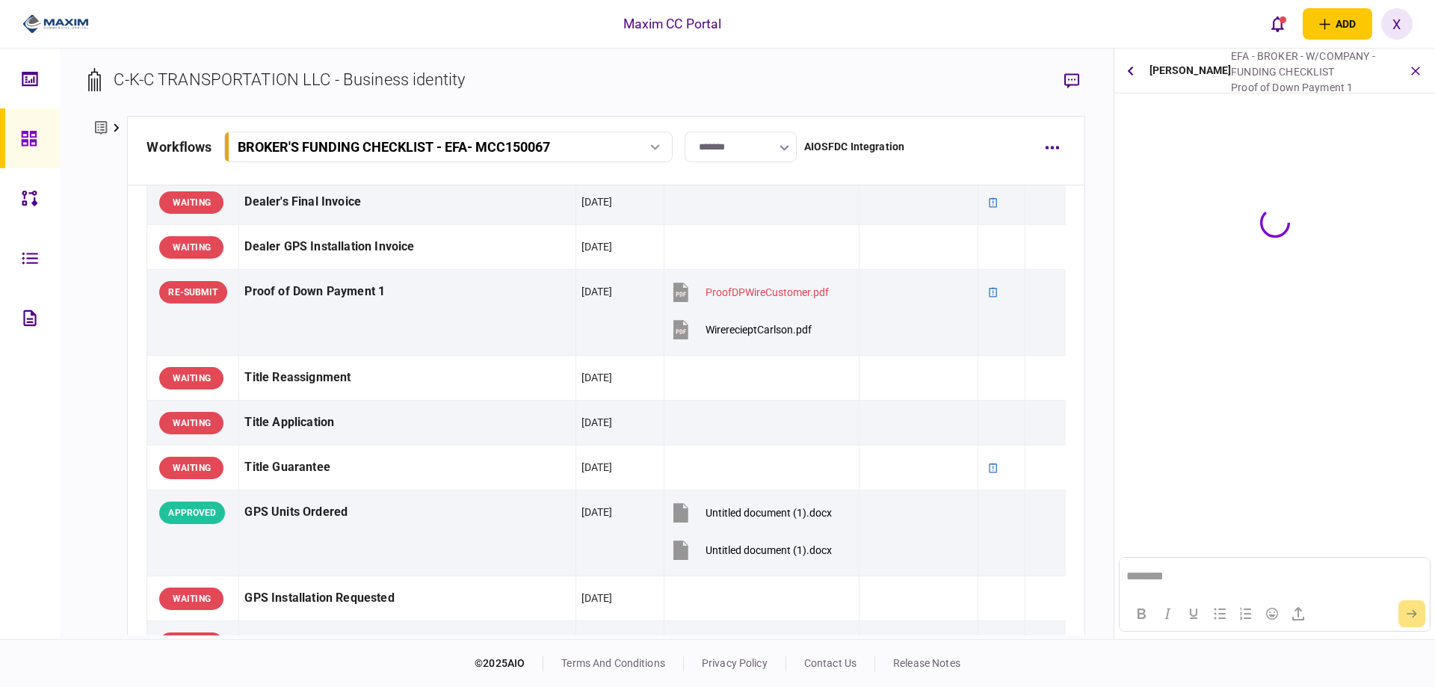
scroll to position [0, 0]
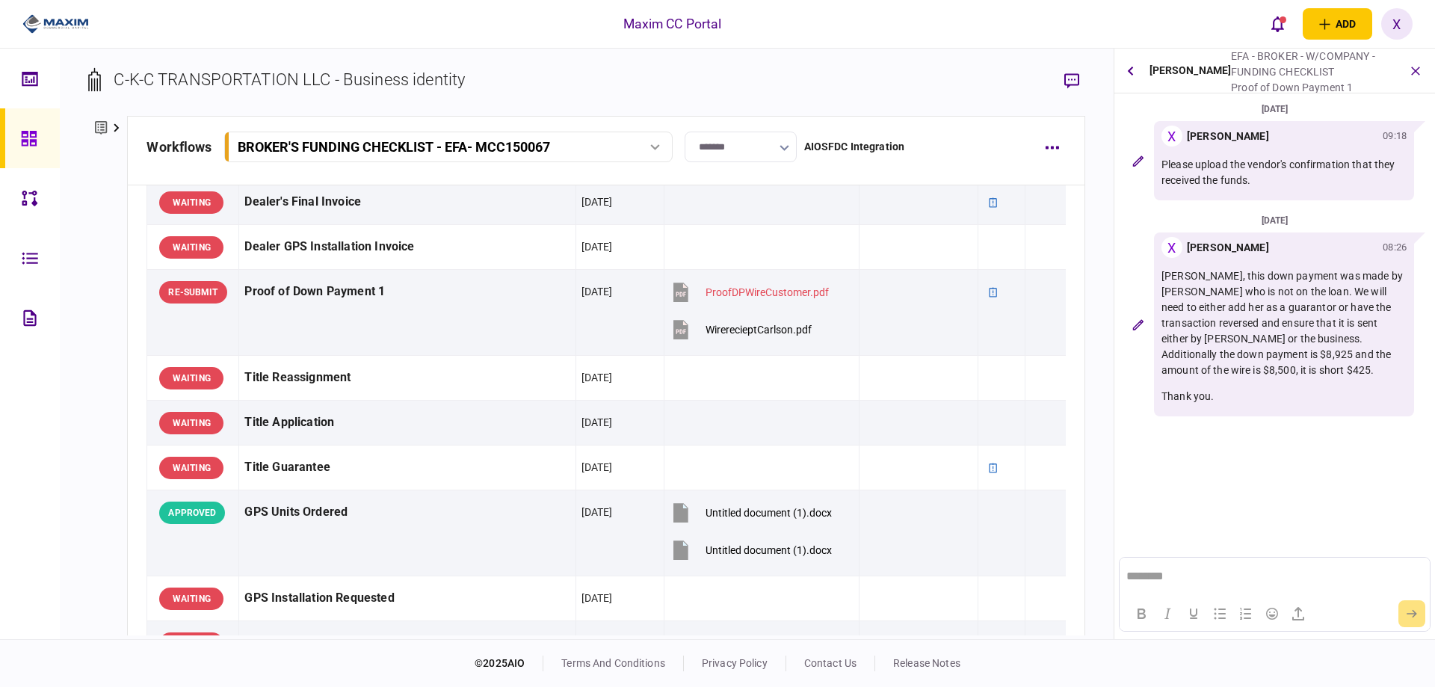
click at [37, 19] on img at bounding box center [55, 24] width 67 height 22
